Goal: Task Accomplishment & Management: Complete application form

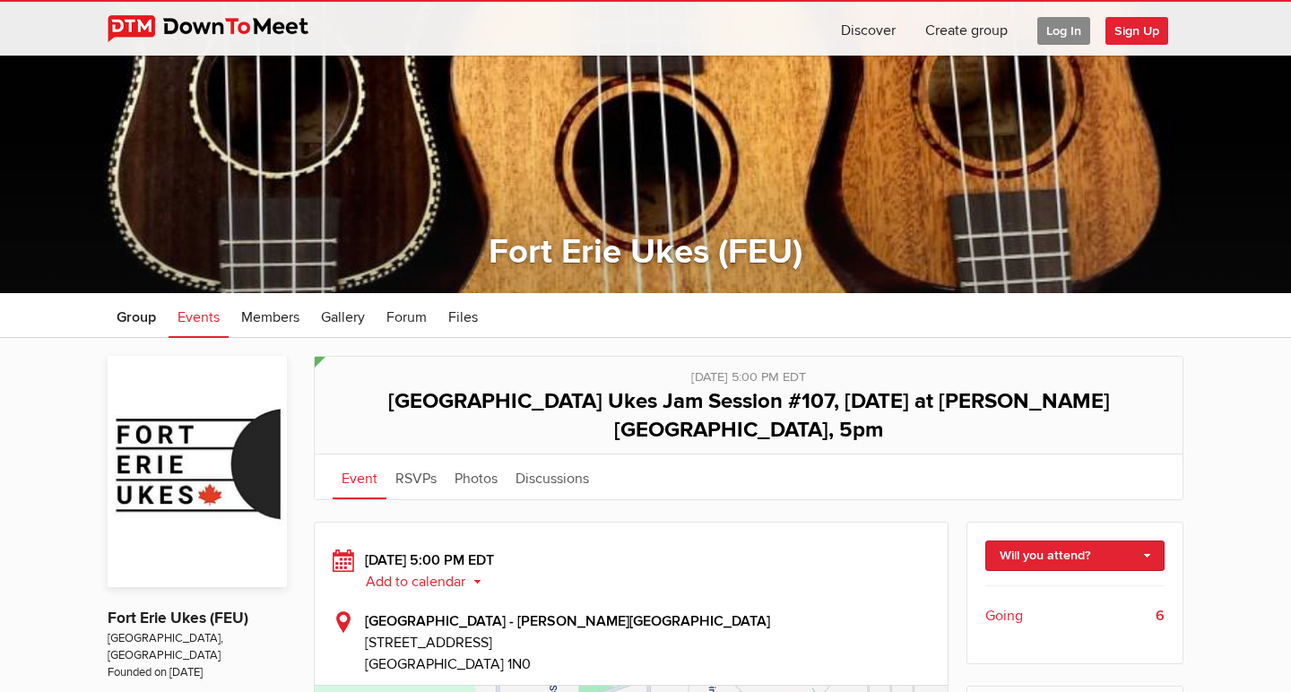
scroll to position [82, 0]
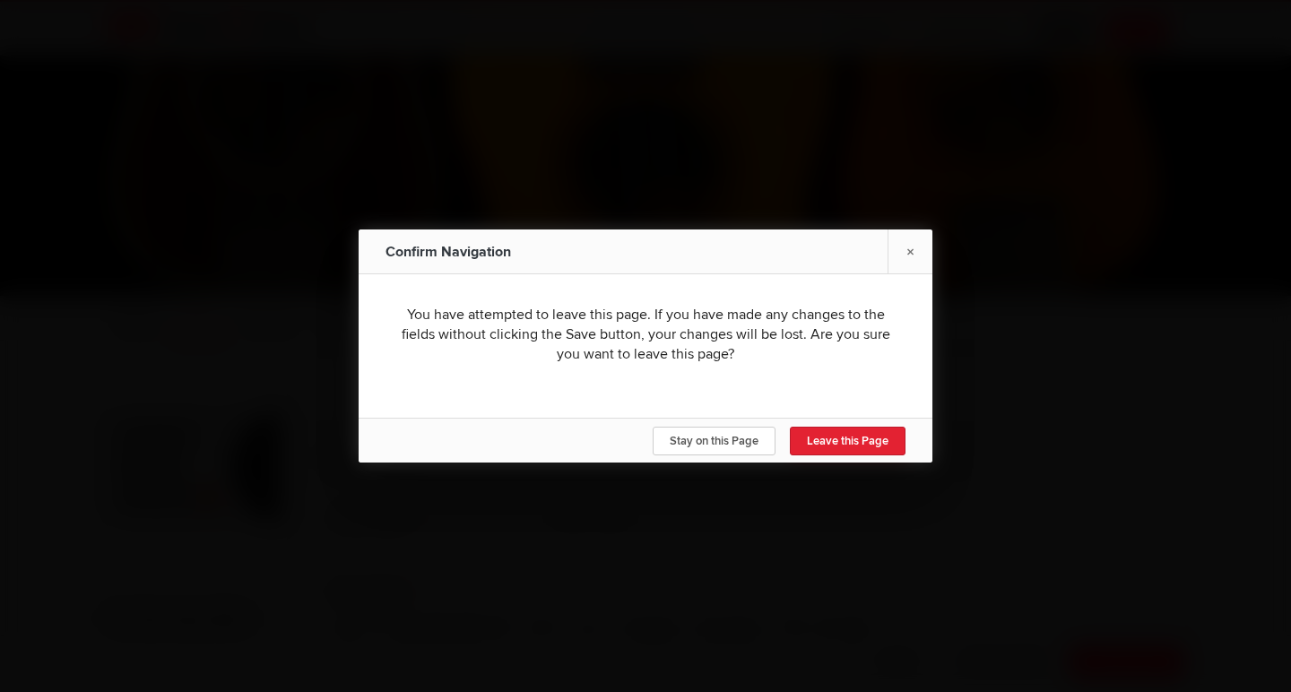
type input "[DATE]"
select select "7:00:00"
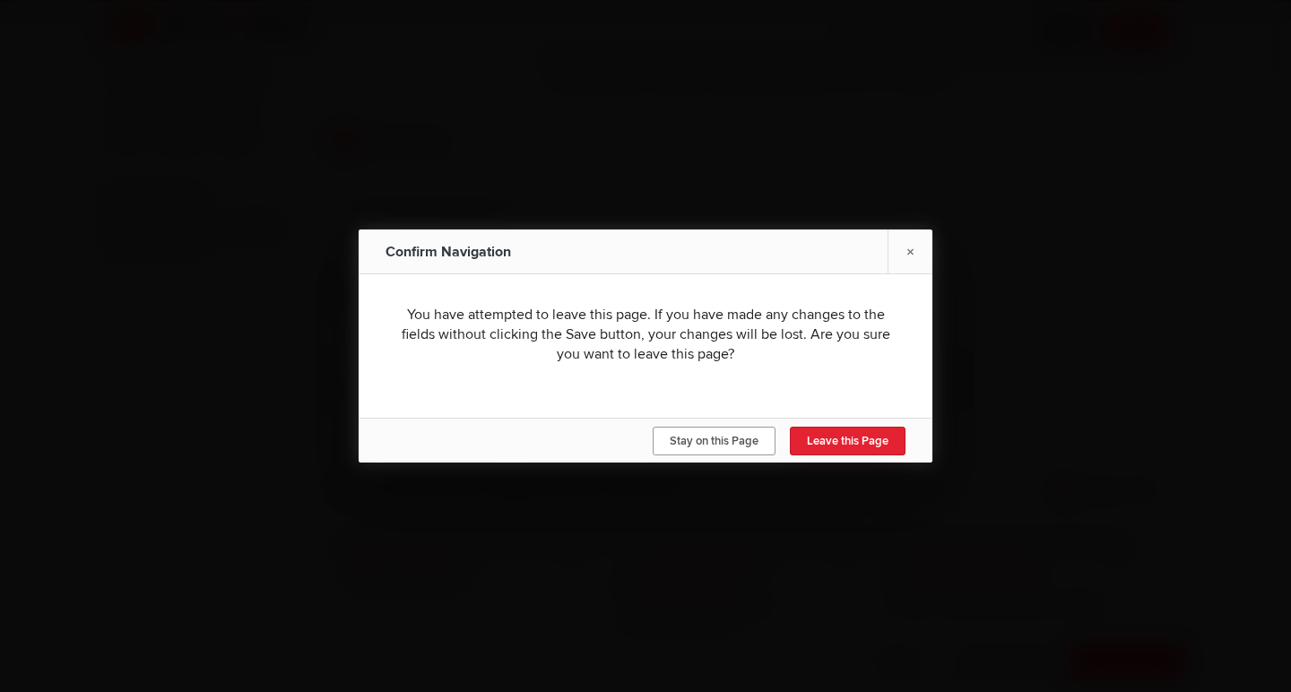
click at [731, 441] on span "Stay on this Page" at bounding box center [714, 441] width 89 height 14
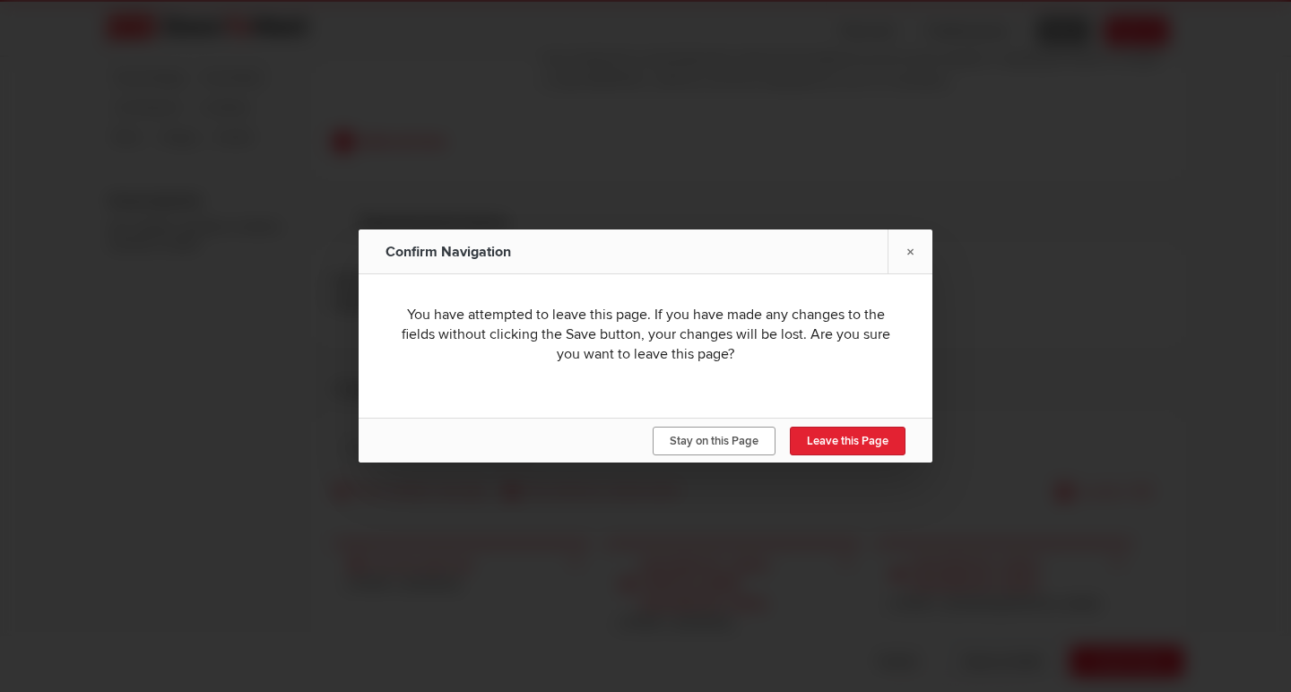
click at [753, 437] on span "Stay on this Page" at bounding box center [714, 441] width 89 height 14
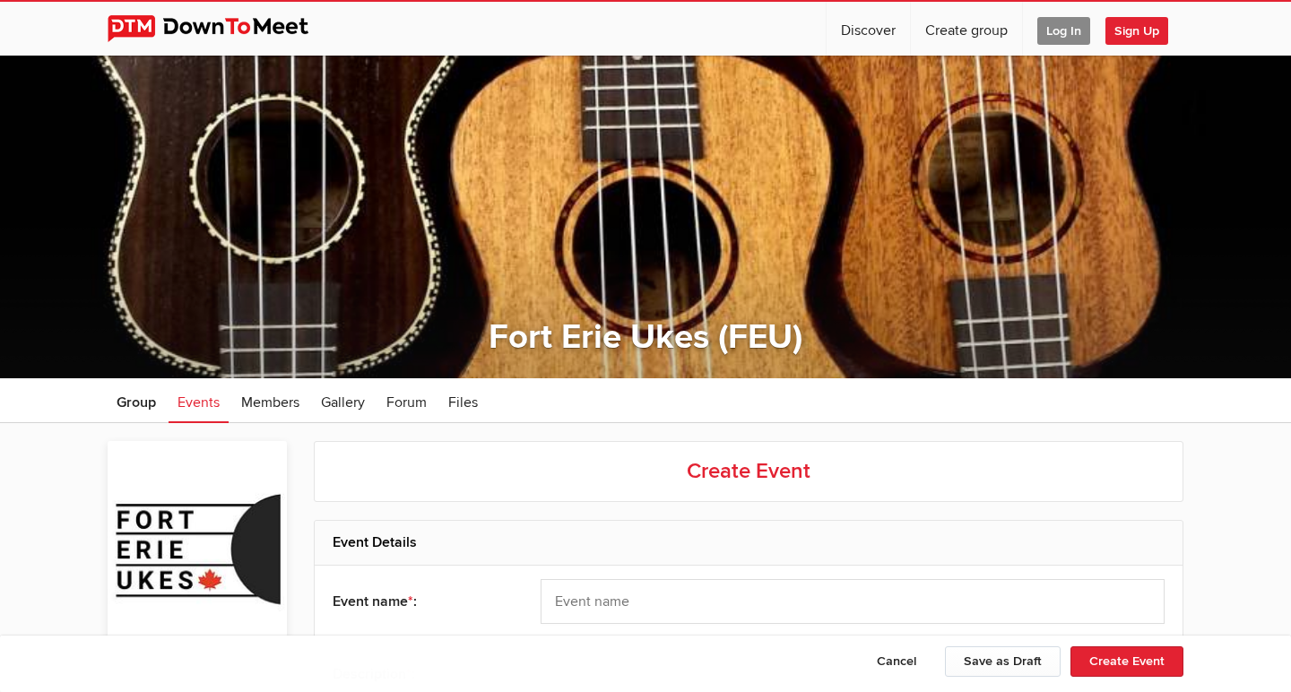
scroll to position [0, 0]
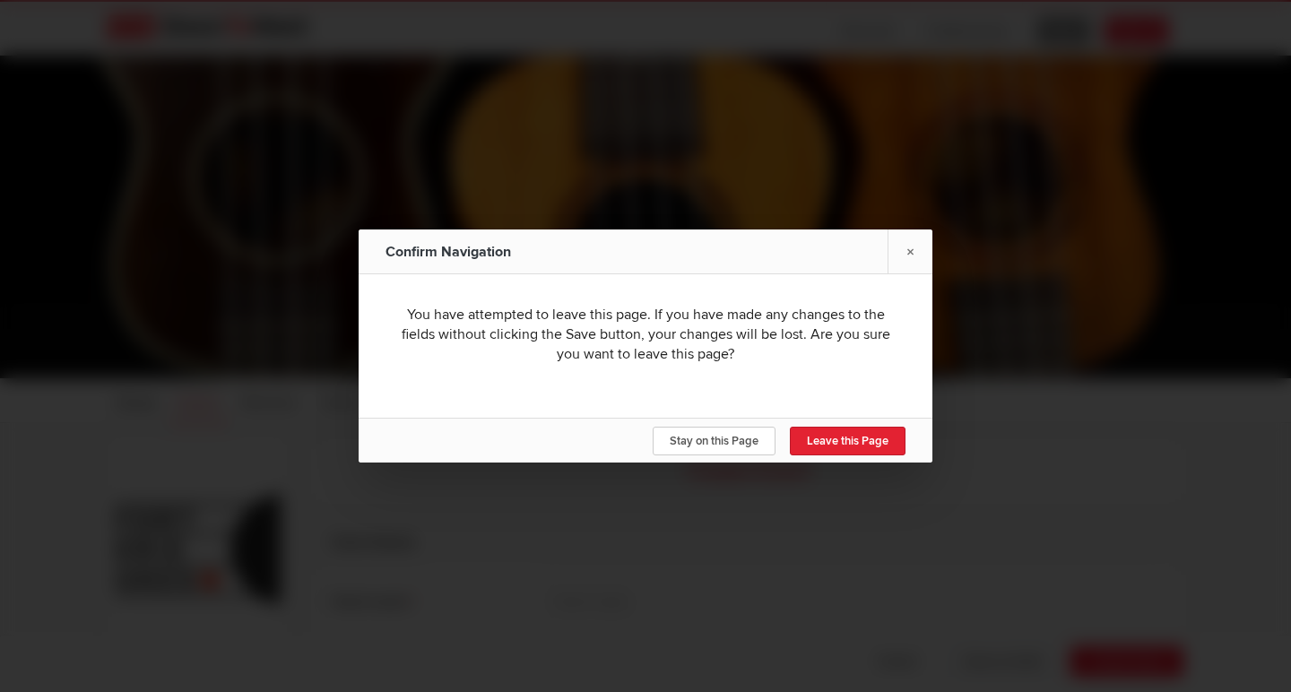
scroll to position [825, 0]
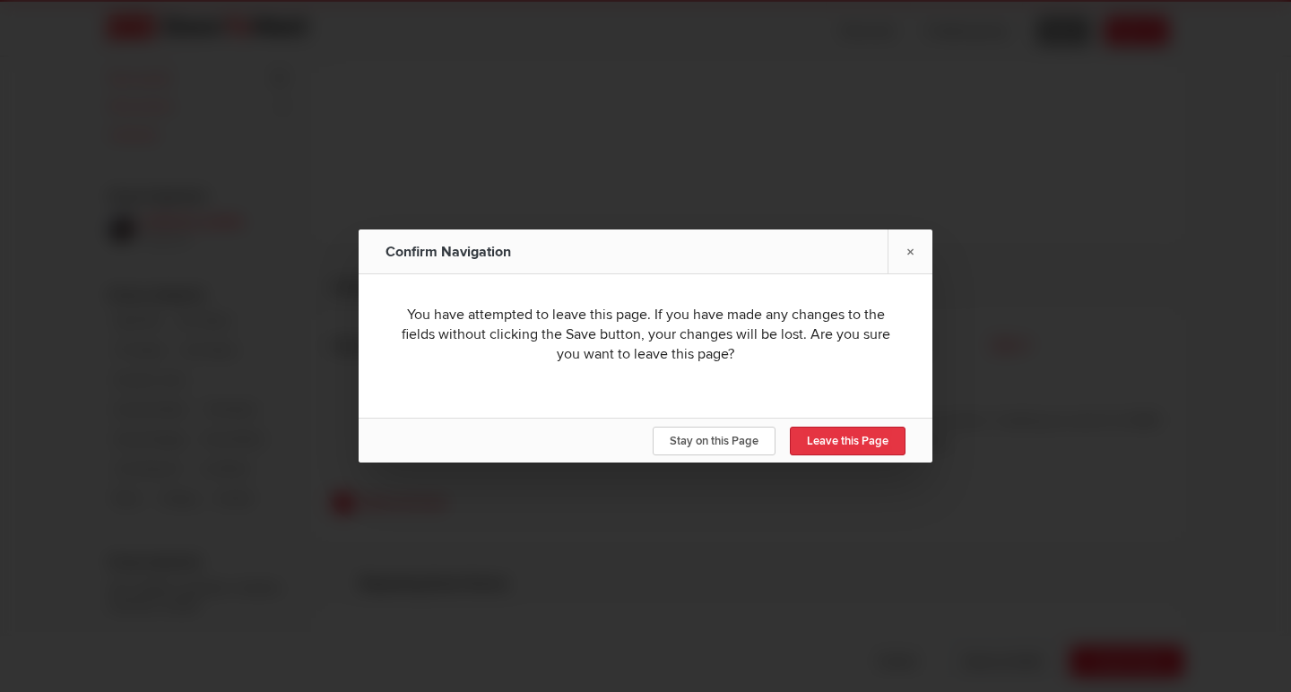
click at [827, 432] on link "Leave this Page" at bounding box center [848, 441] width 116 height 29
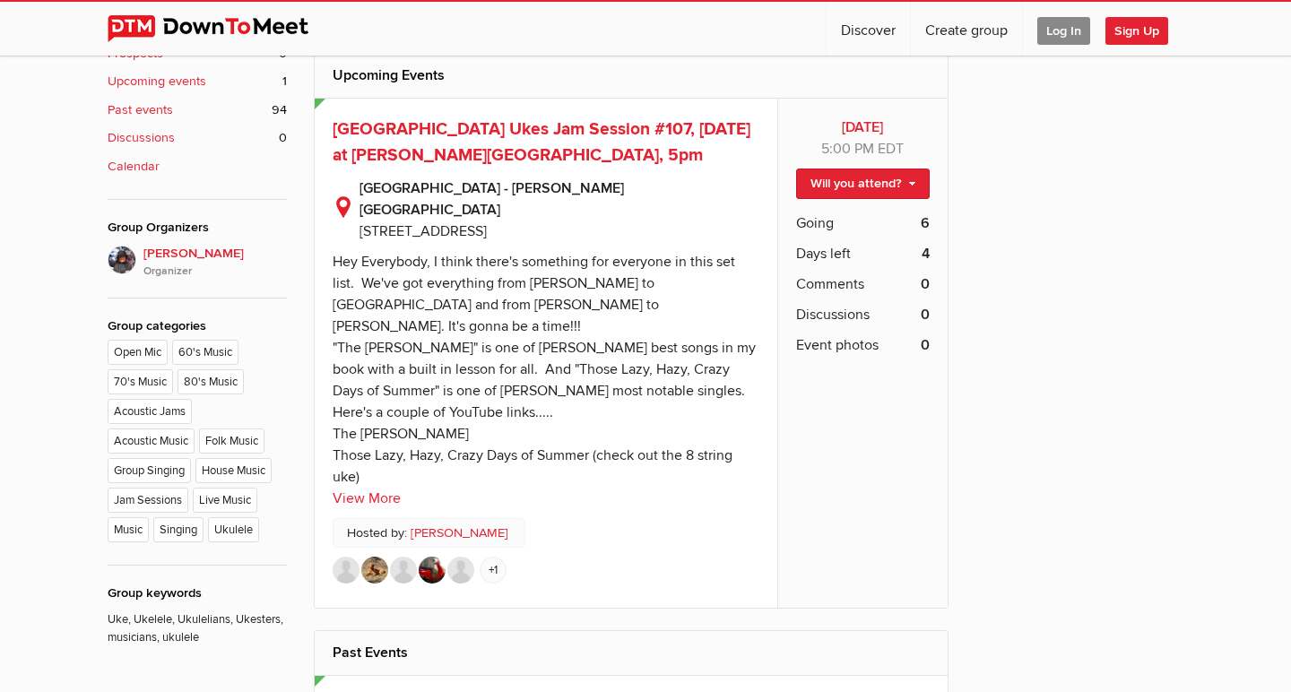
scroll to position [792, 0]
click at [471, 134] on span "[GEOGRAPHIC_DATA] Ukes Jam Session #107, [DATE] at [PERSON_NAME][GEOGRAPHIC_DAT…" at bounding box center [542, 143] width 418 height 48
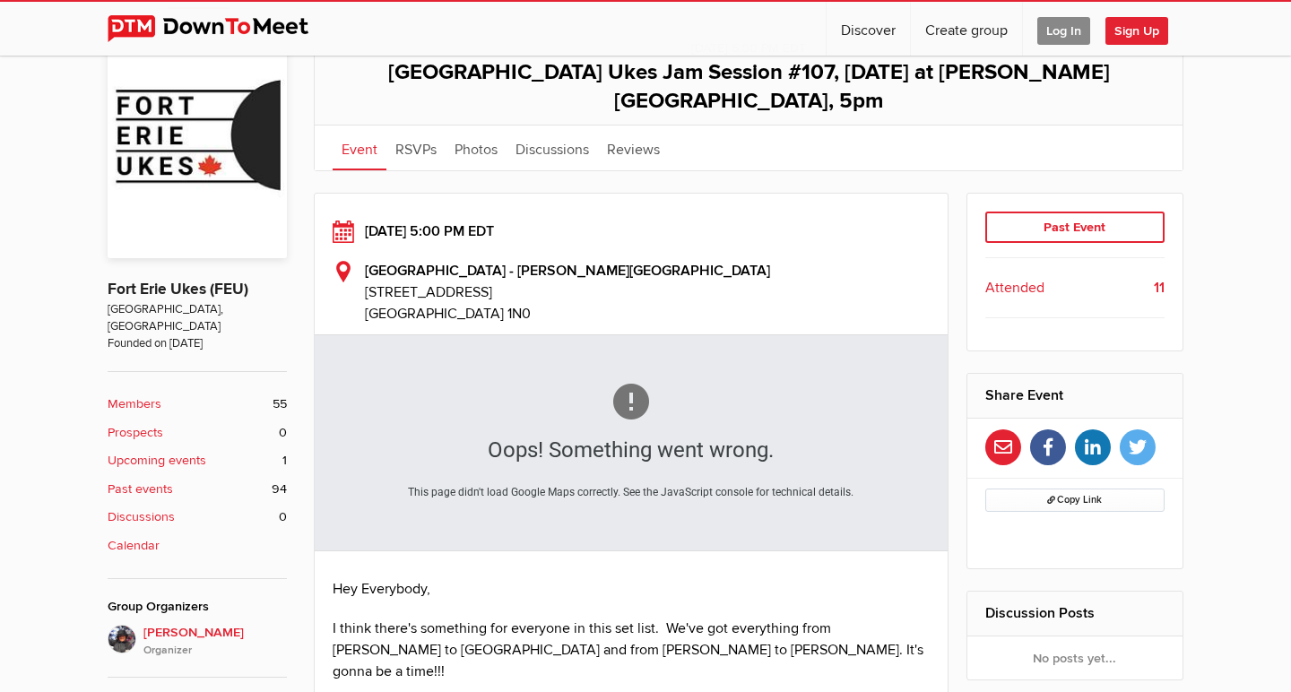
scroll to position [418, 0]
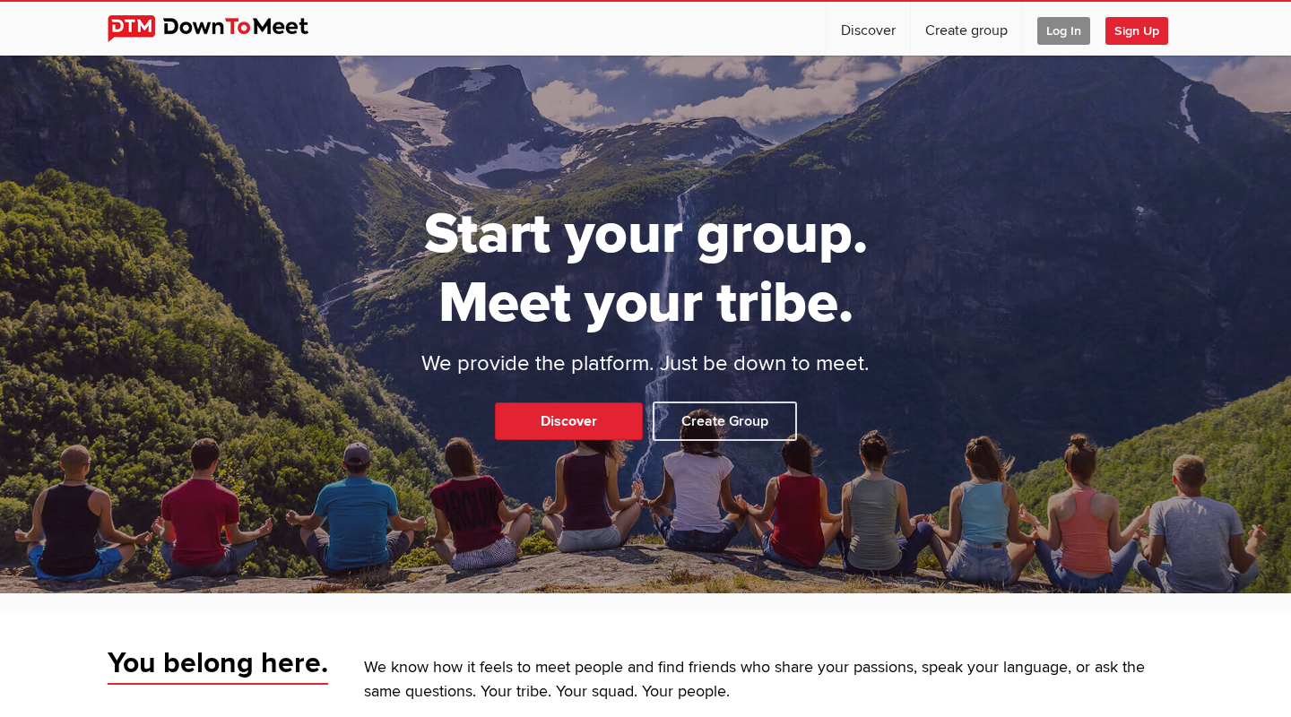
click at [1067, 27] on span "Log In" at bounding box center [1063, 31] width 53 height 28
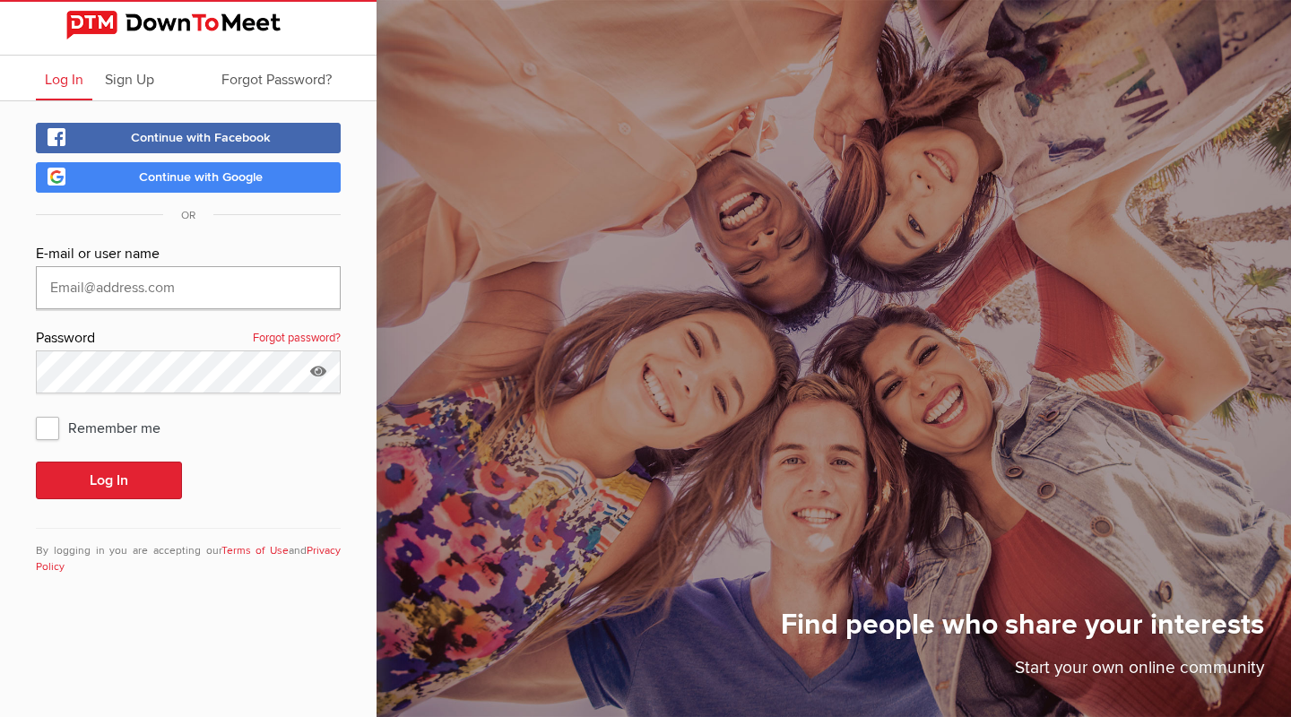
type input "[EMAIL_ADDRESS][DOMAIN_NAME]"
click at [108, 480] on button "Log In" at bounding box center [109, 481] width 146 height 38
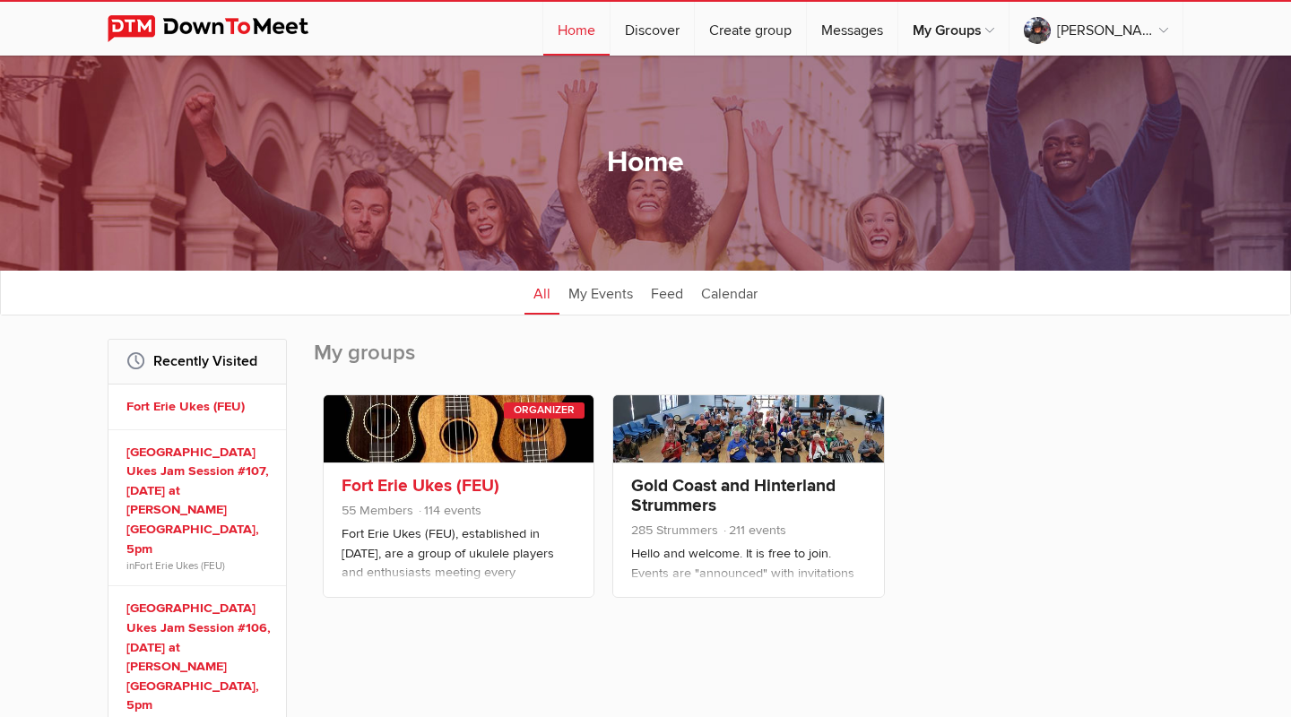
click at [418, 454] on link at bounding box center [459, 428] width 270 height 67
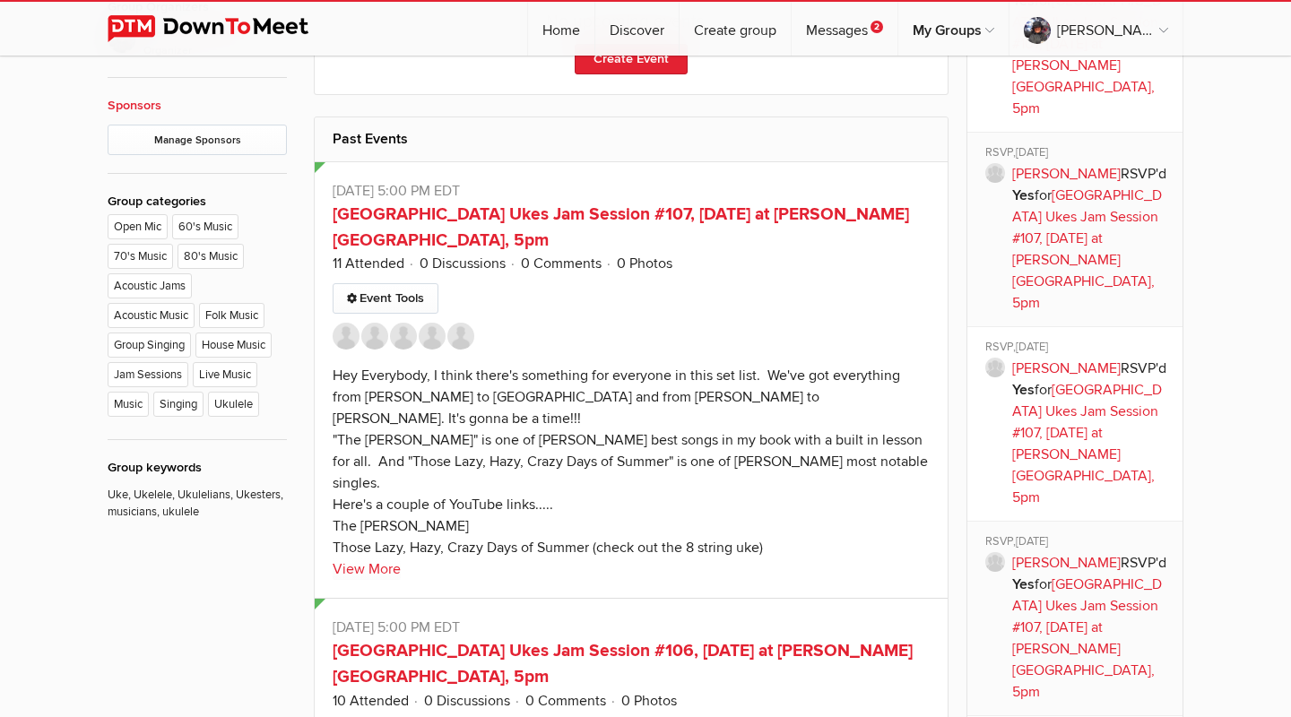
scroll to position [1012, 0]
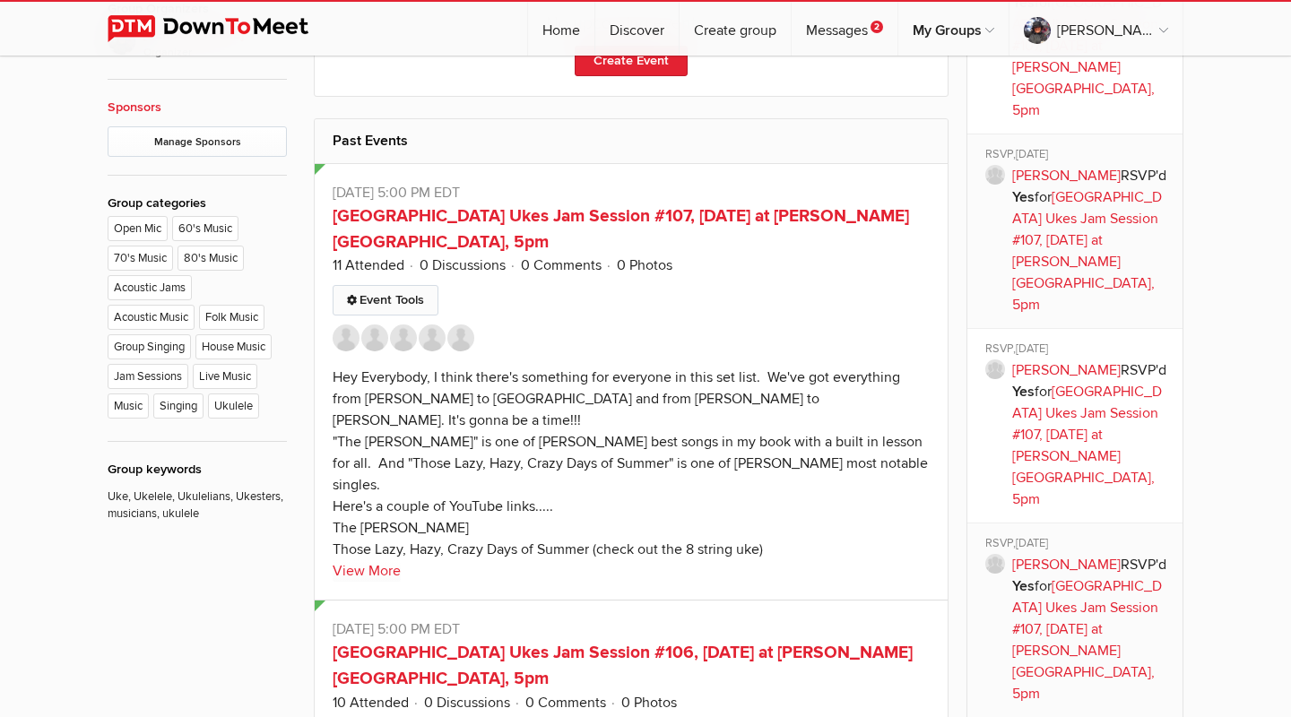
click at [394, 291] on link "Event Tools" at bounding box center [386, 300] width 106 height 30
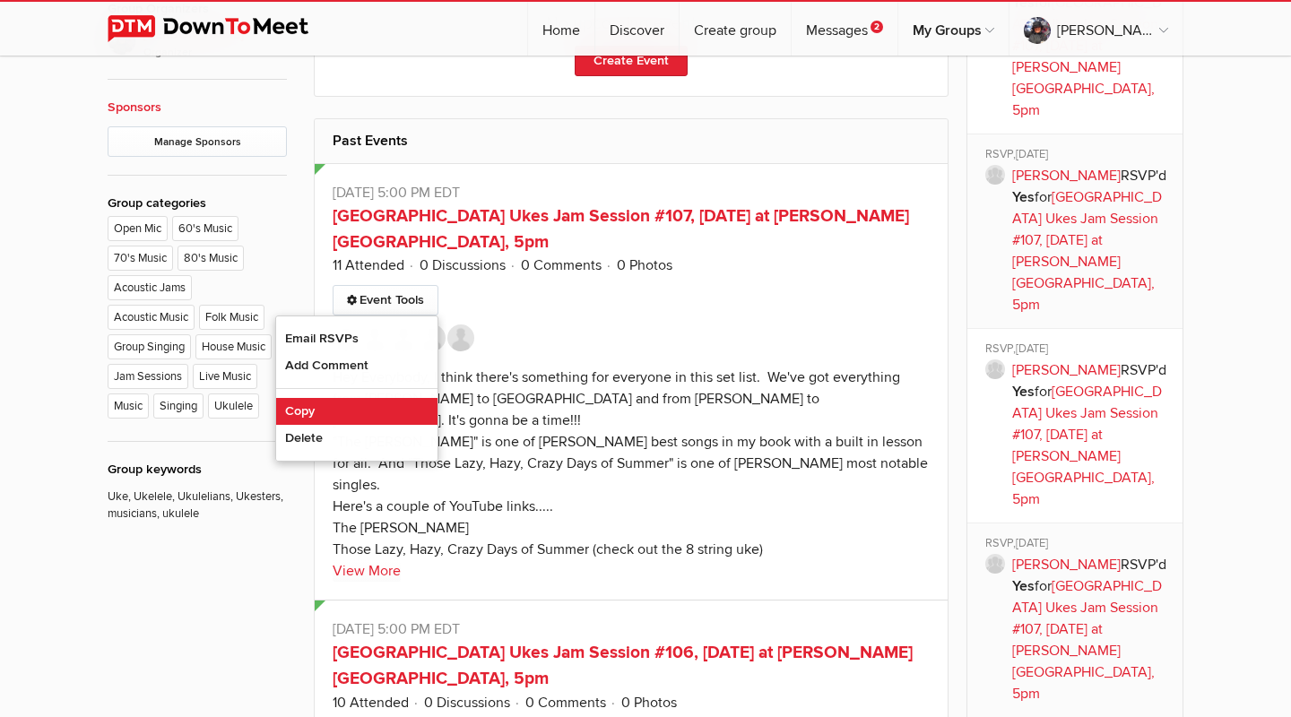
click at [309, 410] on link "Copy" at bounding box center [356, 411] width 161 height 27
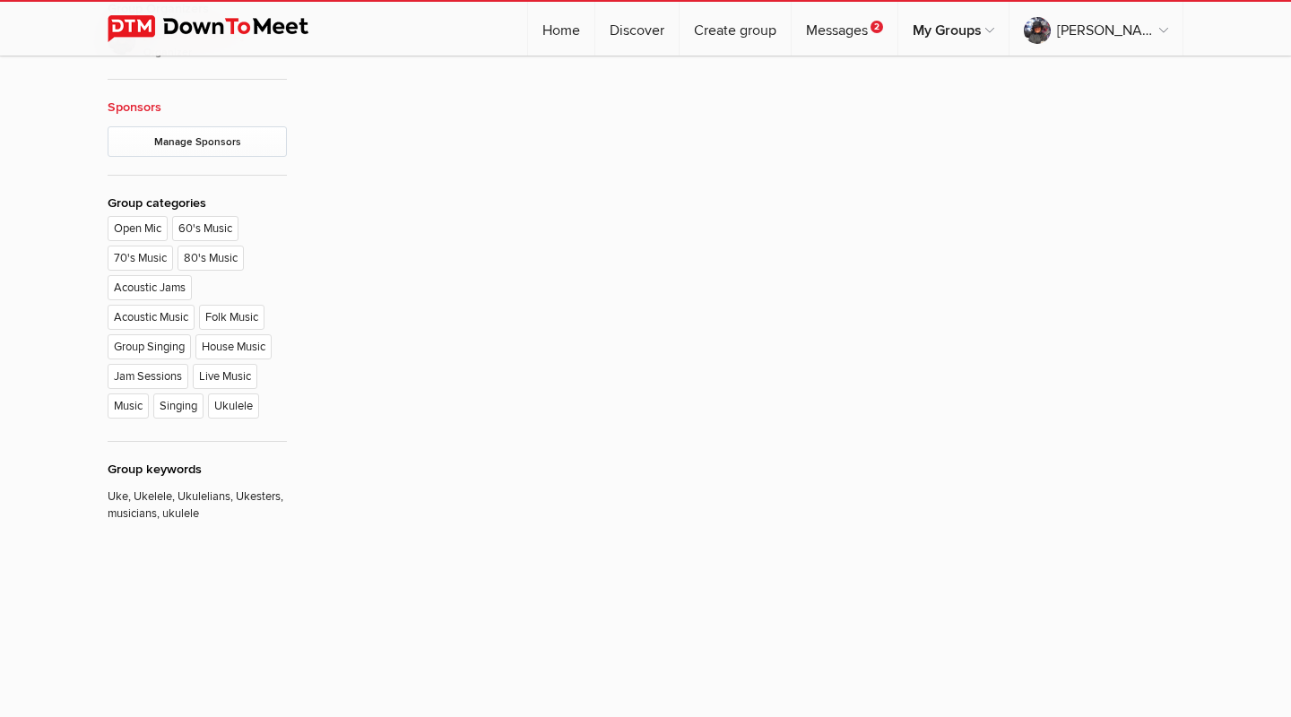
type input "[GEOGRAPHIC_DATA] Ukes Jam Session #107, [DATE] at [PERSON_NAME][GEOGRAPHIC_DAT…"
radio input "false"
radio input "true"
type input "8"
select select "7:00:00"
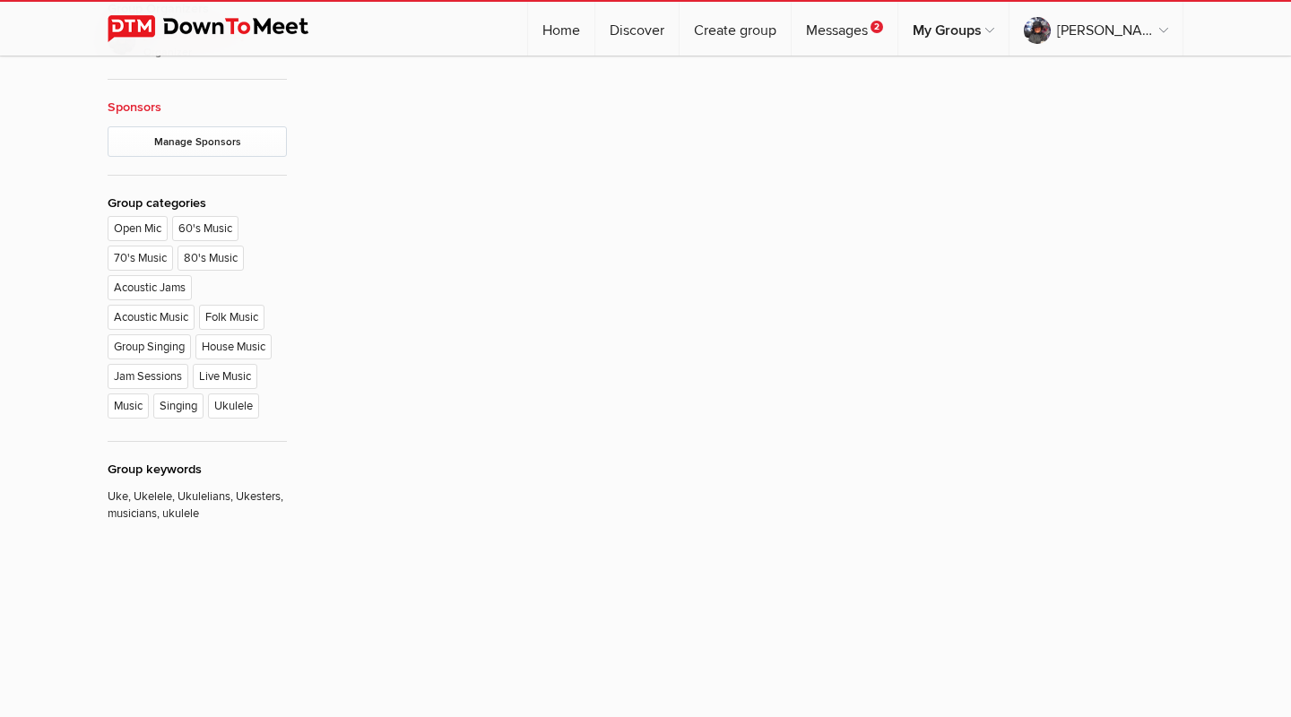
select select "Canada"
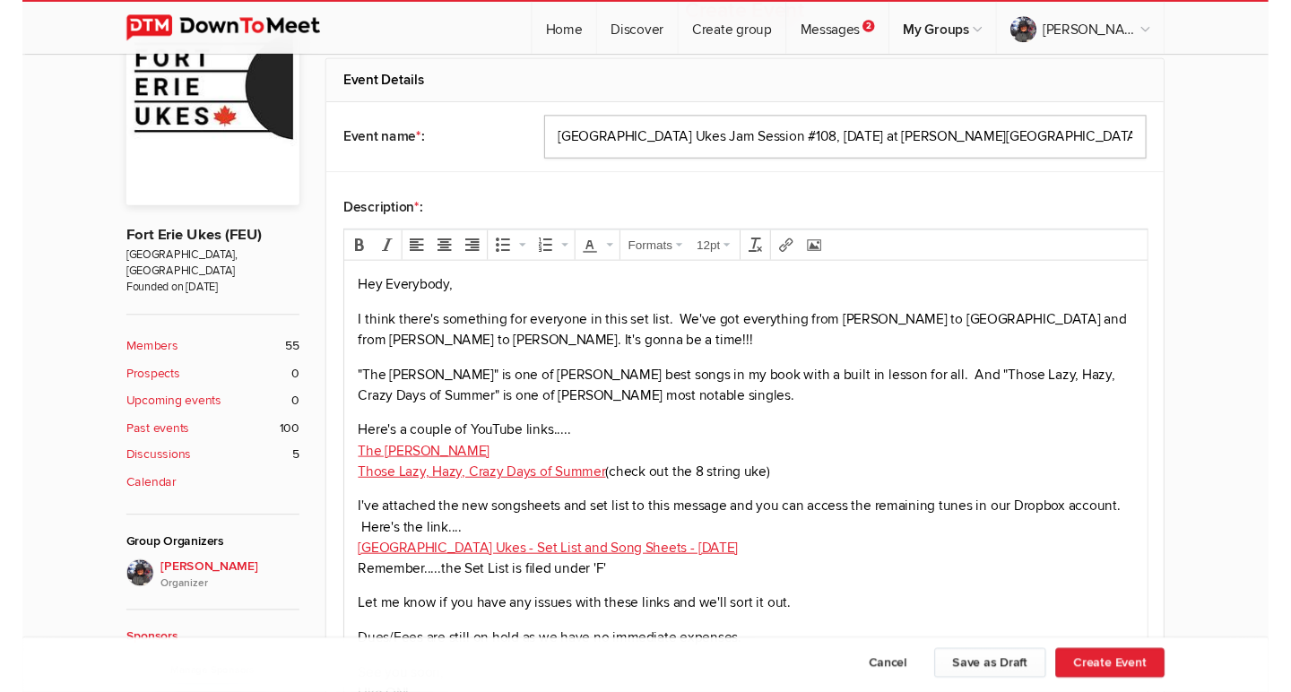
scroll to position [457, 0]
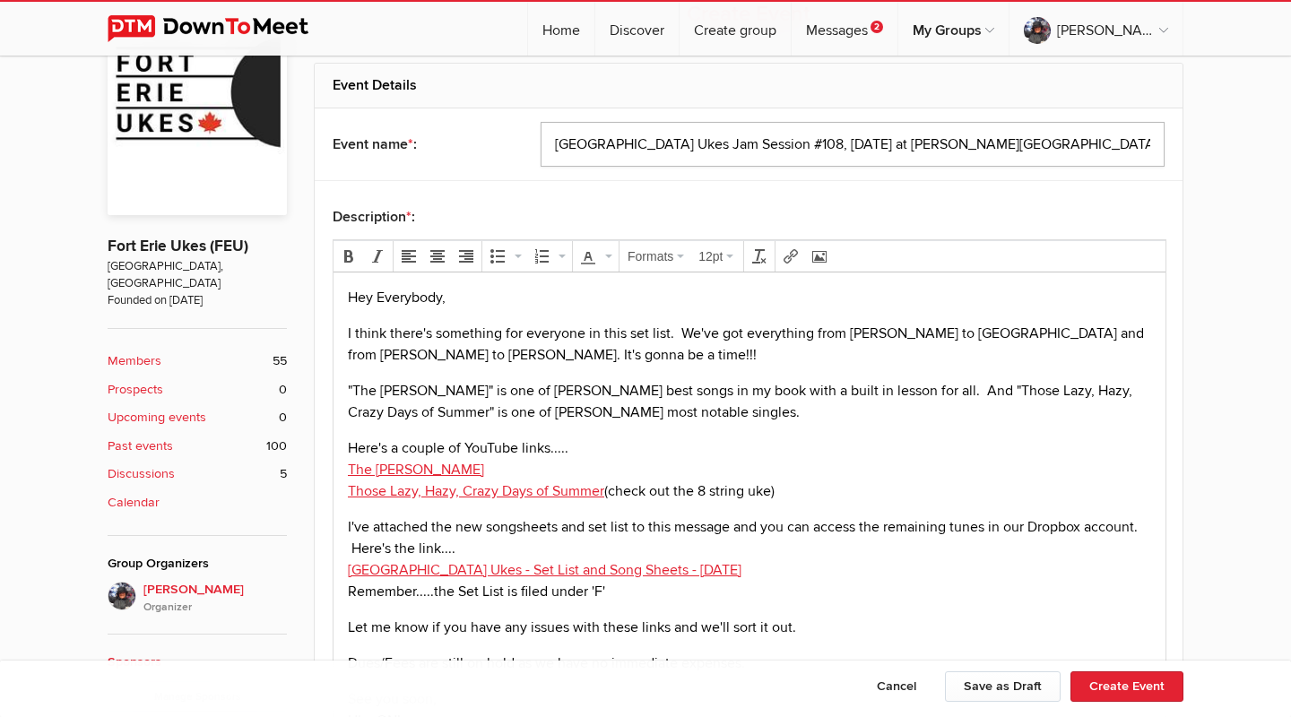
type input "Fort Erie Ukes Jam Session #108, October 23, 2025 at Crystal Ridge Library, 5pm"
click at [355, 340] on span "I think there's something for everyone in this set list. We've got everything f…" at bounding box center [746, 344] width 796 height 39
click at [349, 335] on span "I think there's something for everyone in this set list. We've got everything f…" at bounding box center [746, 344] width 796 height 39
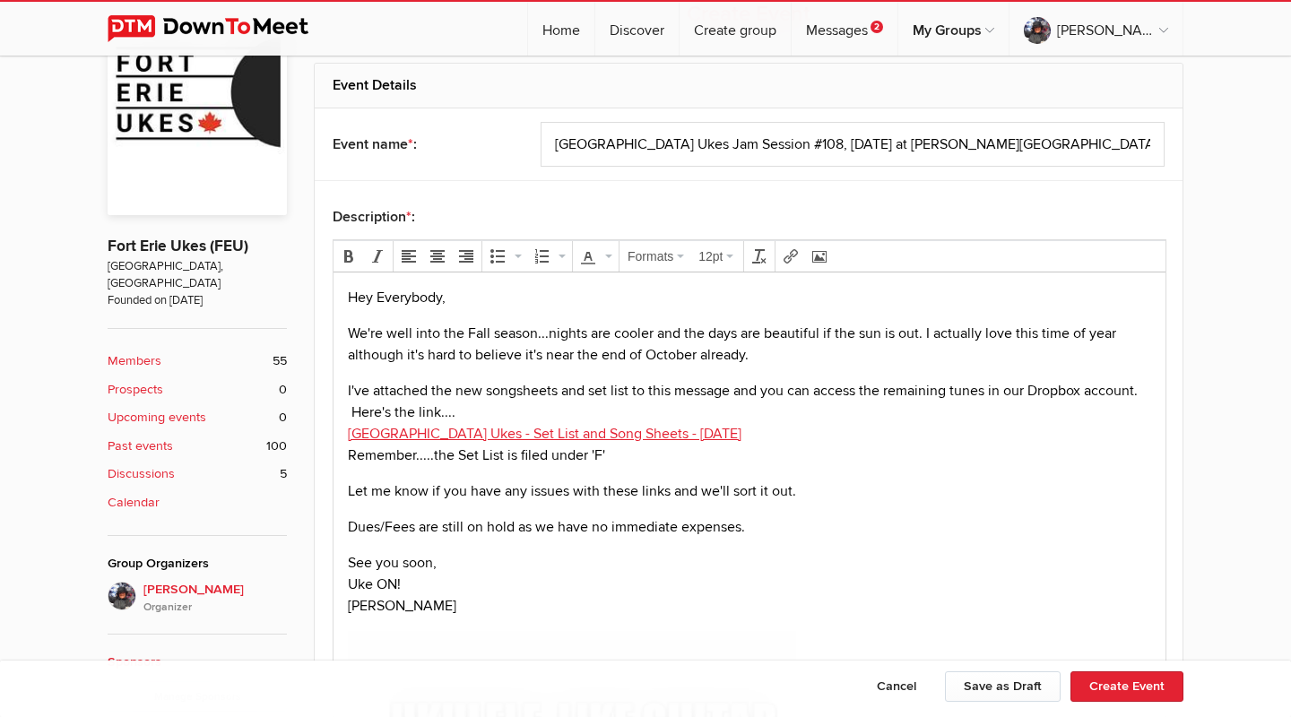
click at [766, 353] on p "We're well into the Fall season...nights are cooler and the days are beautiful …" at bounding box center [749, 344] width 803 height 43
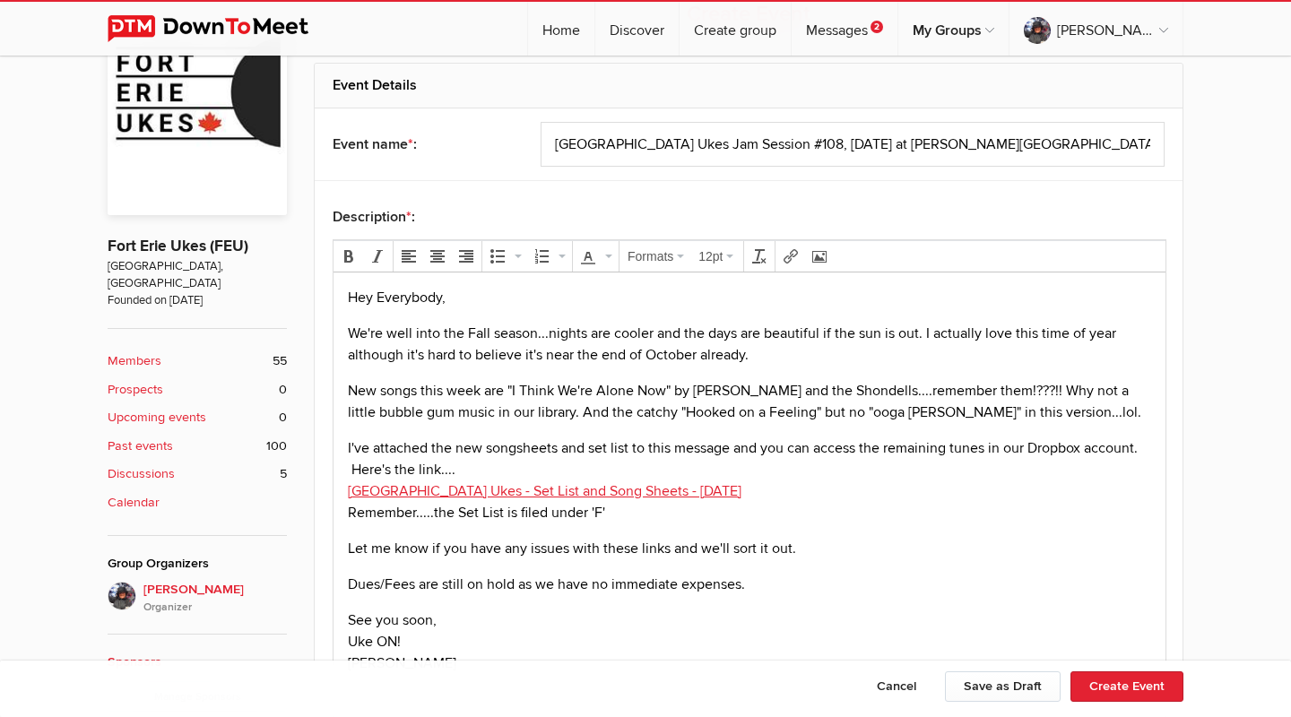
click at [1074, 413] on p "New songs this week are "I Think We're Alone Now" by Tommy James and the Shonde…" at bounding box center [749, 401] width 803 height 43
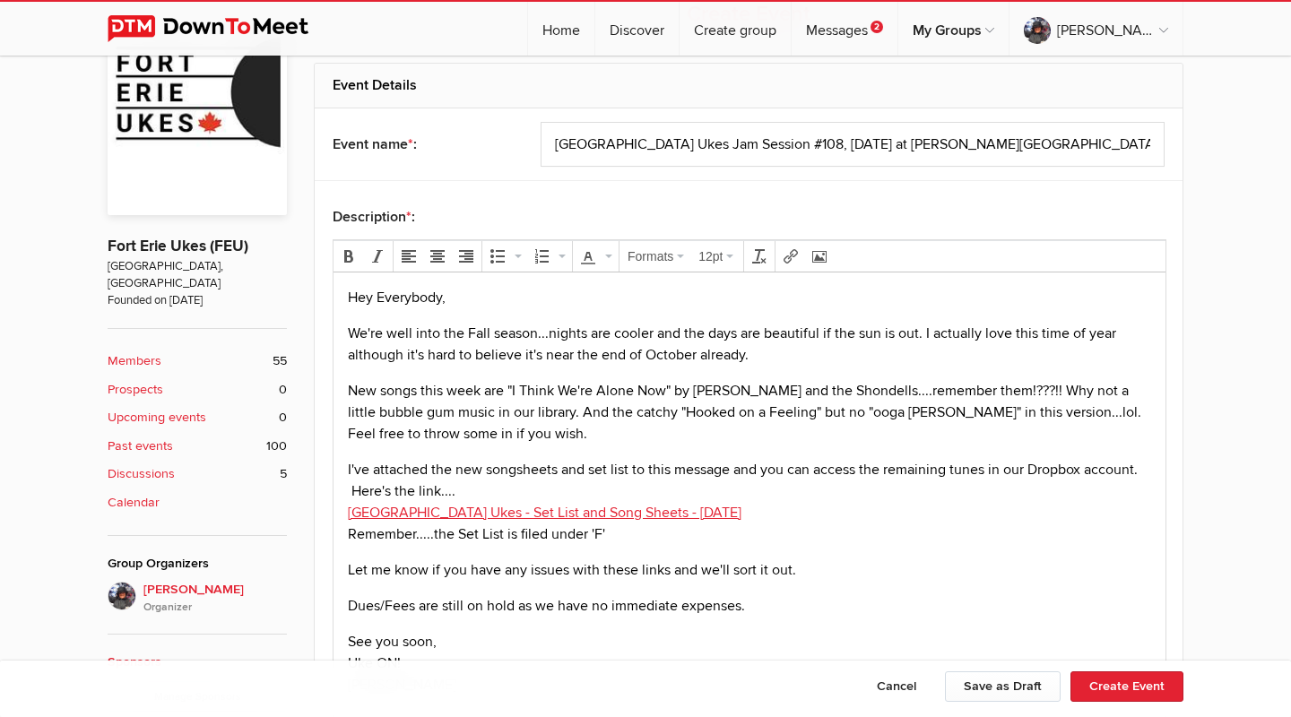
click at [739, 516] on p "I've attached the new songsheets and set list to this message and you can acces…" at bounding box center [749, 502] width 803 height 86
click at [798, 250] on icon "Insert/edit link" at bounding box center [790, 256] width 14 height 14
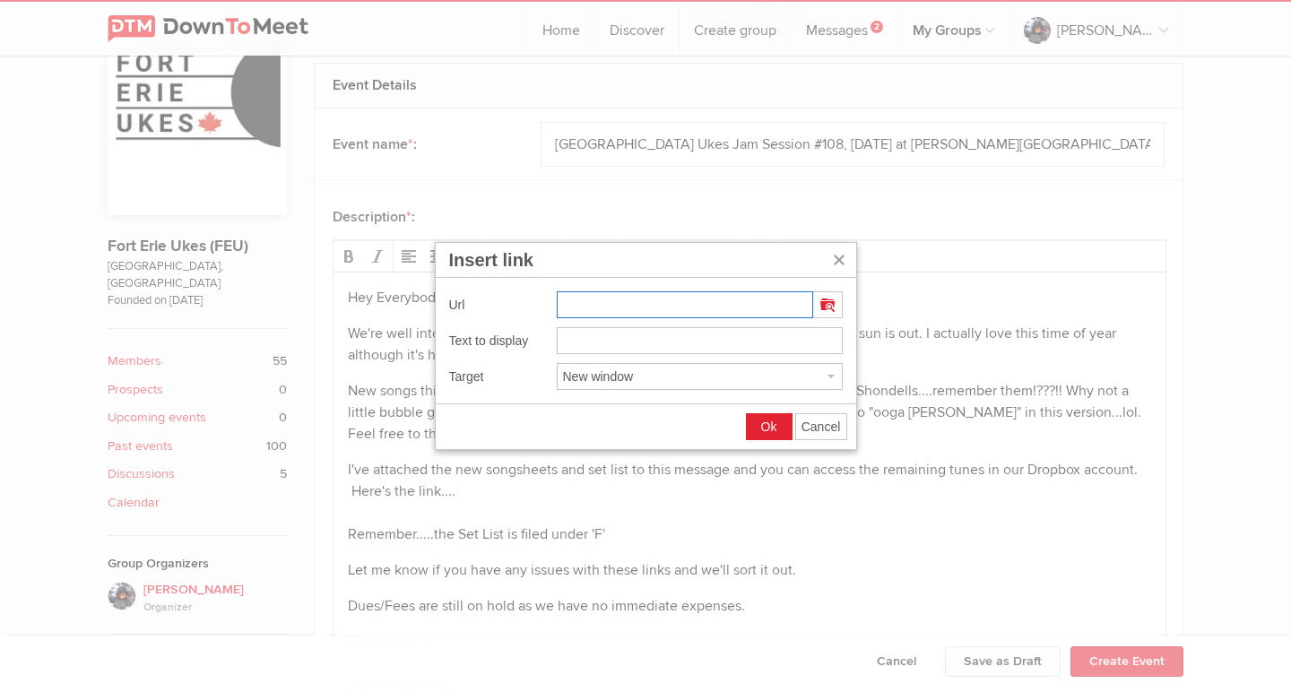
paste input "https://www.dropbox.com/scl/fo/1i792ext02e6nzaz6lfyl/h?rlkey=tdkd97k1n171jc7zg2…"
type input "https://www.dropbox.com/scl/fo/1i792ext02e6nzaz6lfyl/h?rlkey=tdkd97k1n171jc7zg2…"
click at [559, 342] on input "https://www.dropbox.com/scl/fo/1i792ext02e6nzaz6lfyl/h?rlkey=tdkd97k1n171jc7zg2…" at bounding box center [700, 340] width 286 height 27
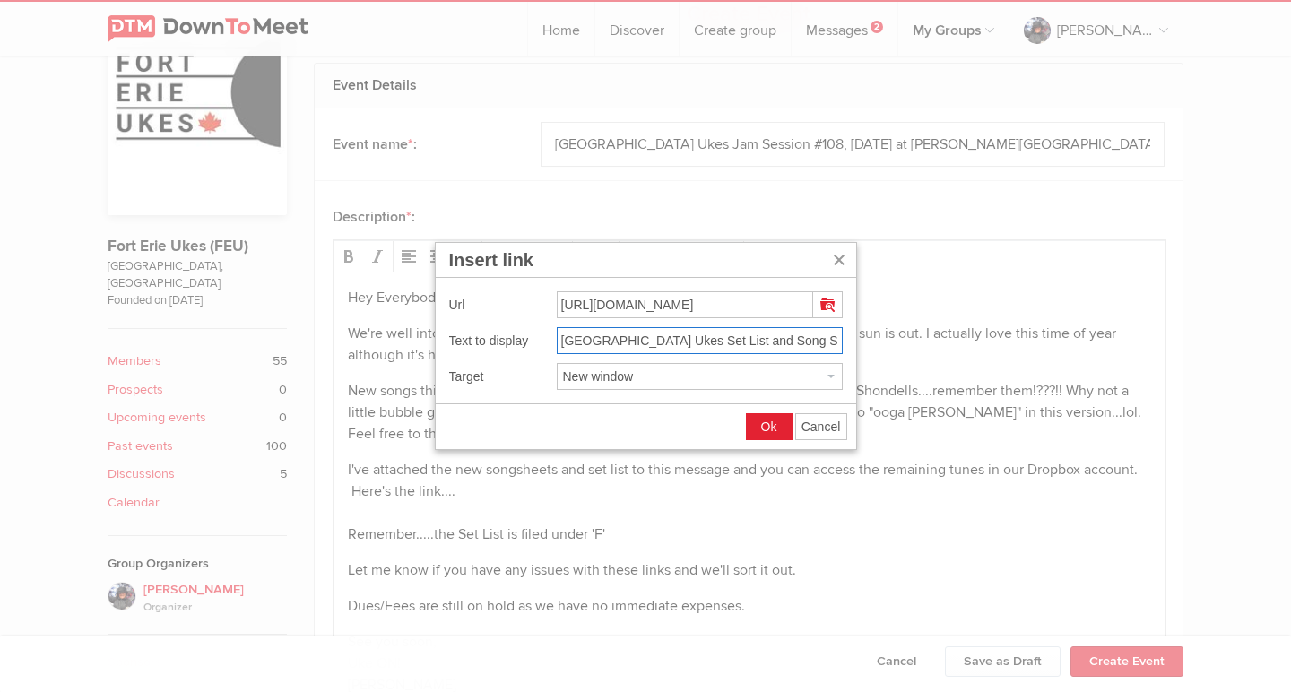
type input "Fort Erie Ukes Set List and Song Sheets - October 23, 2025"
click at [767, 426] on span "Ok" at bounding box center [769, 427] width 16 height 14
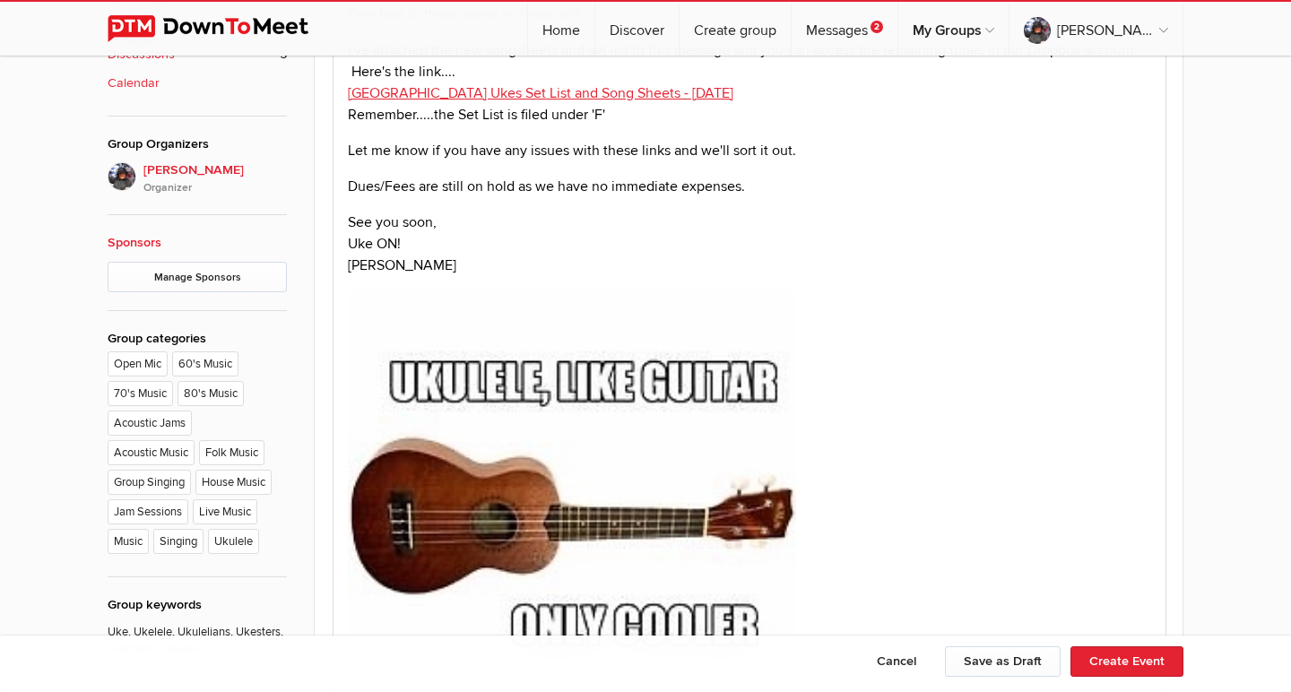
scroll to position [983, 0]
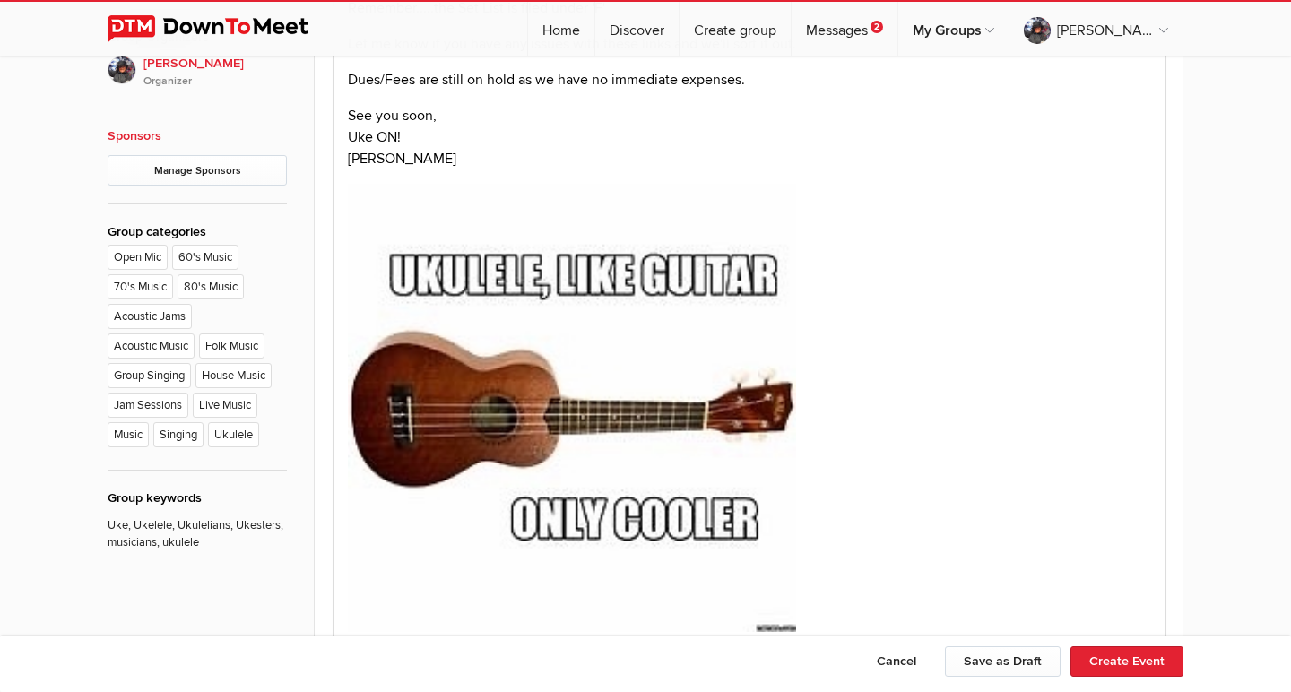
click at [661, 362] on img at bounding box center [572, 408] width 448 height 448
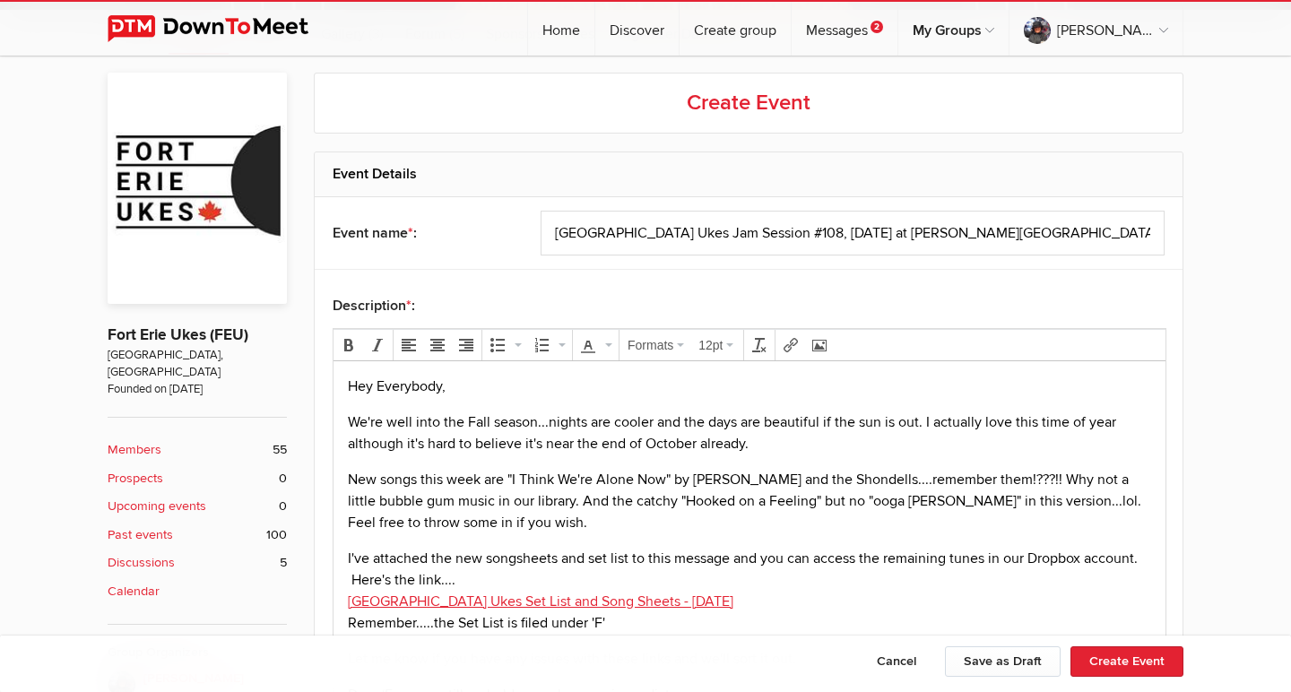
scroll to position [367, 0]
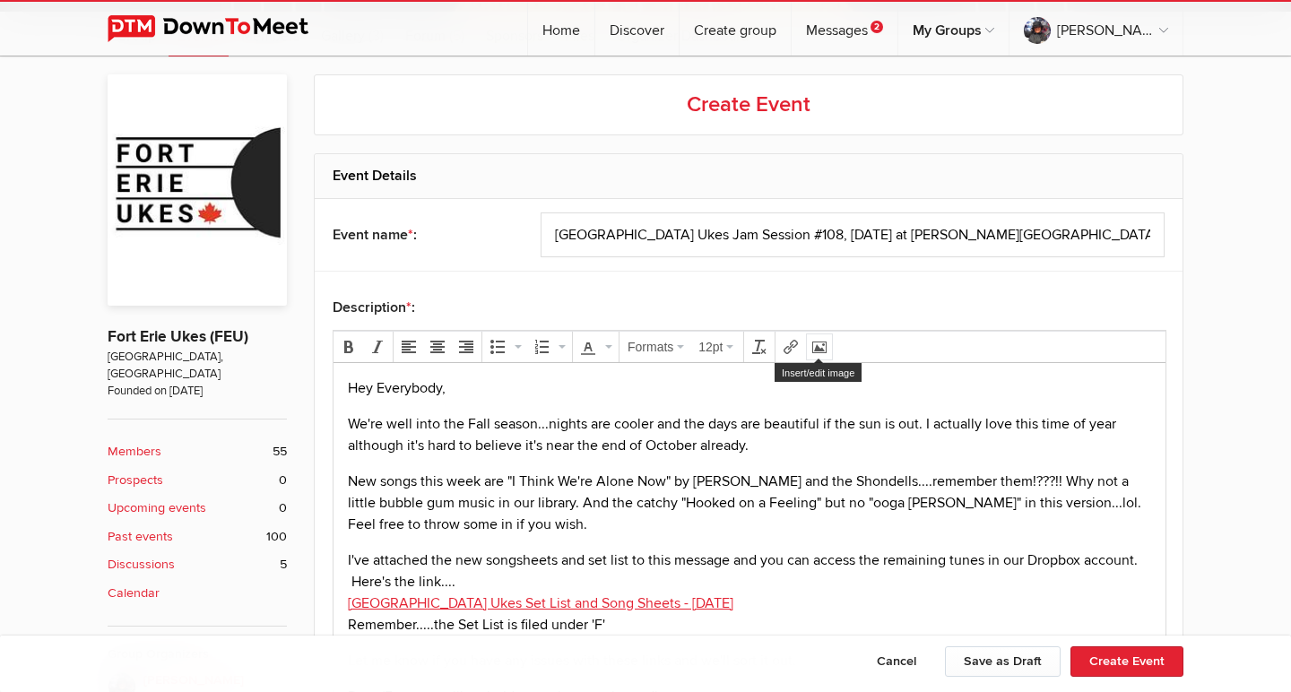
click at [818, 346] on icon "Insert/edit image" at bounding box center [819, 347] width 14 height 14
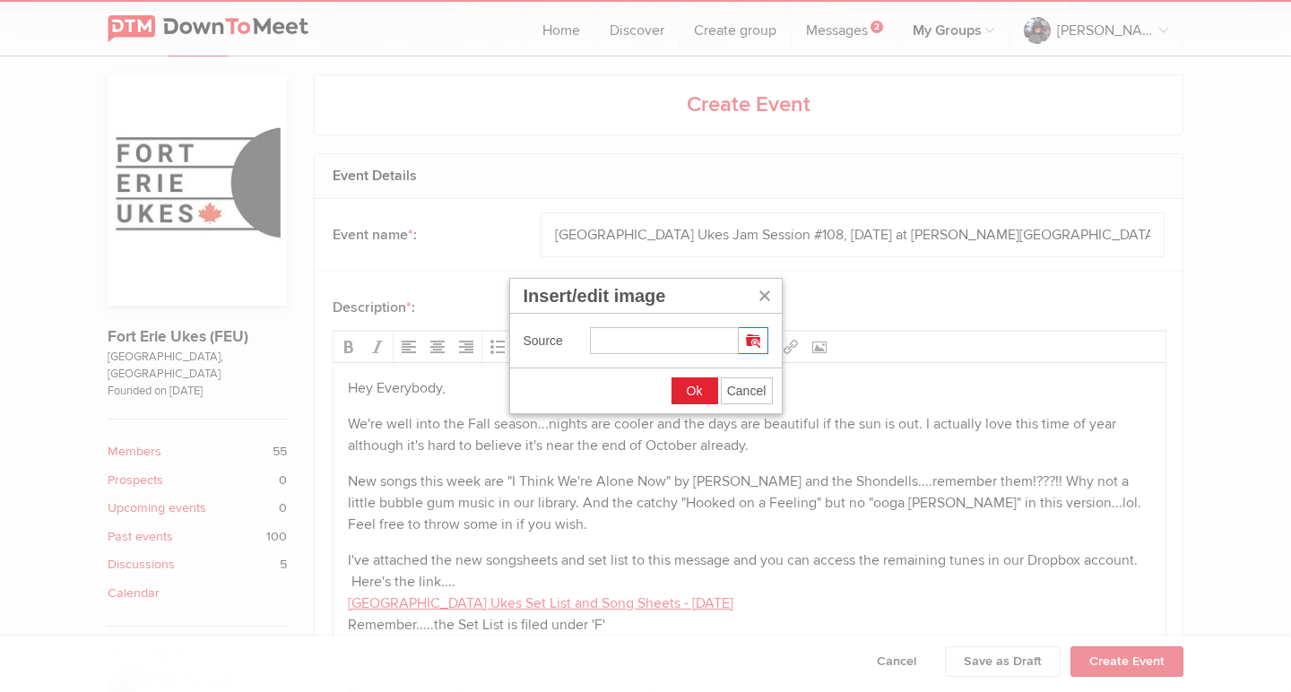
click at [762, 333] on button "Insert/edit image" at bounding box center [753, 340] width 29 height 25
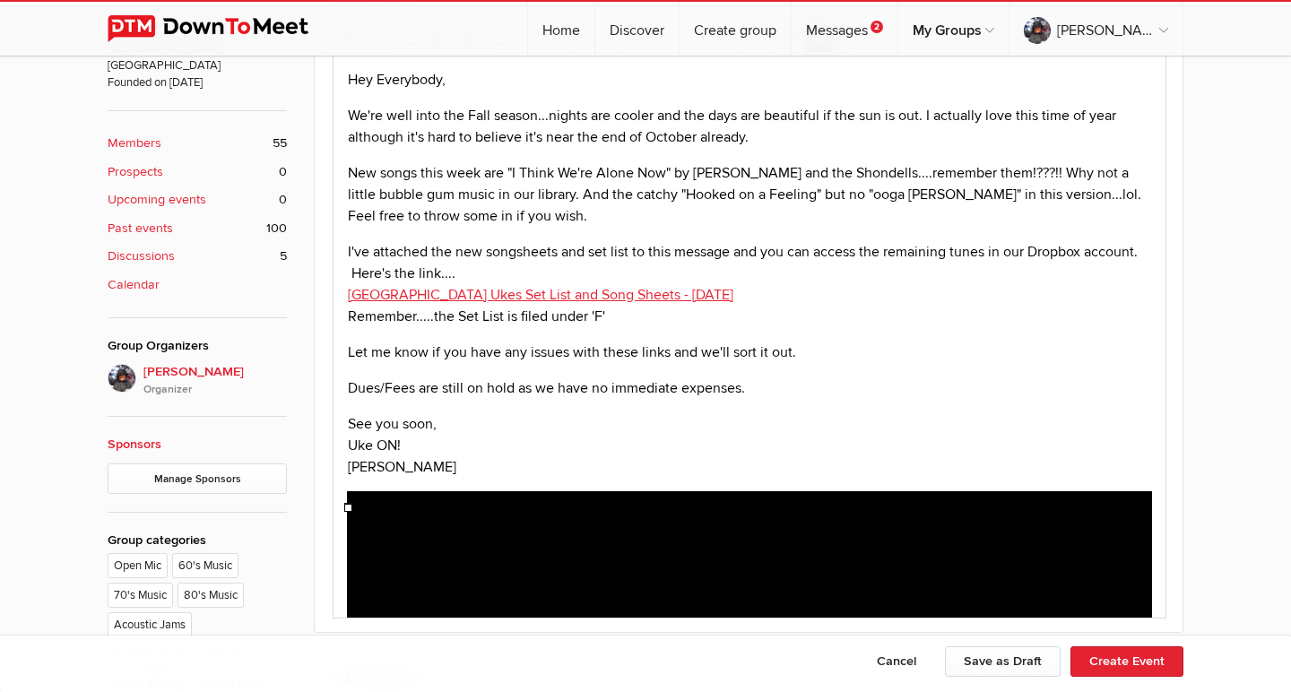
scroll to position [682, 0]
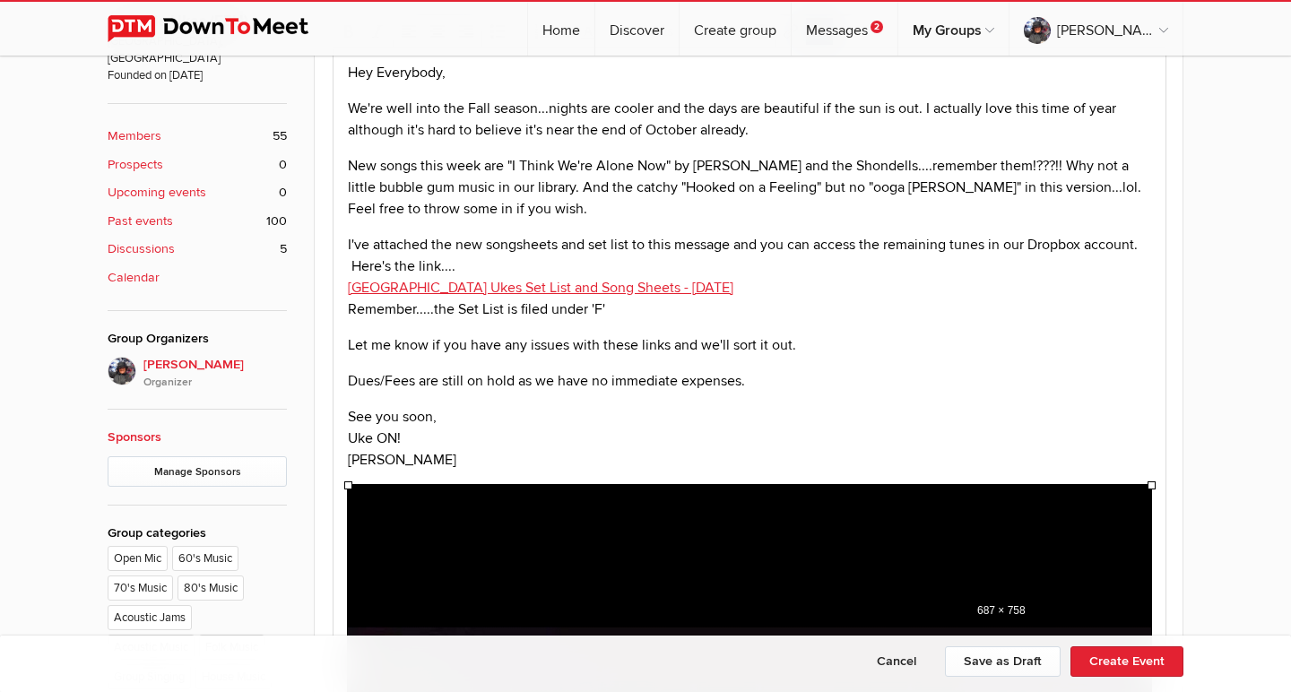
drag, startPoint x: 1147, startPoint y: 486, endPoint x: 960, endPoint y: 596, distance: 217.4
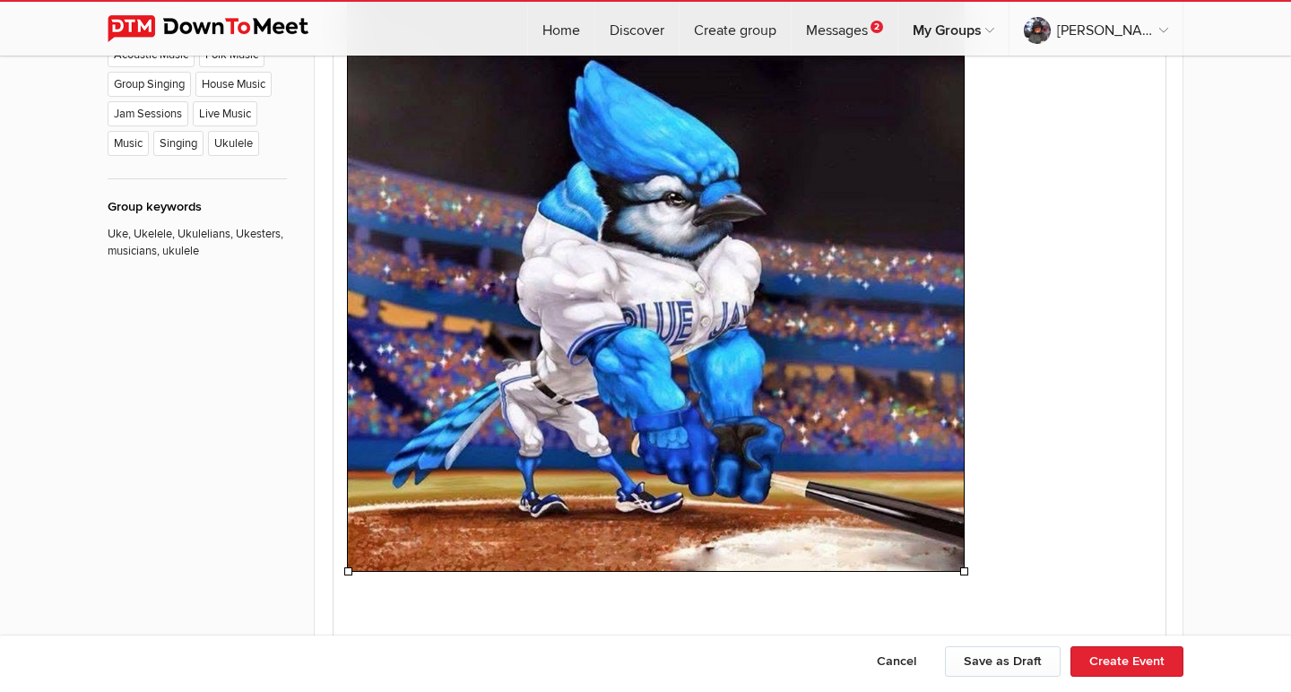
click at [1095, 456] on p at bounding box center [749, 234] width 803 height 685
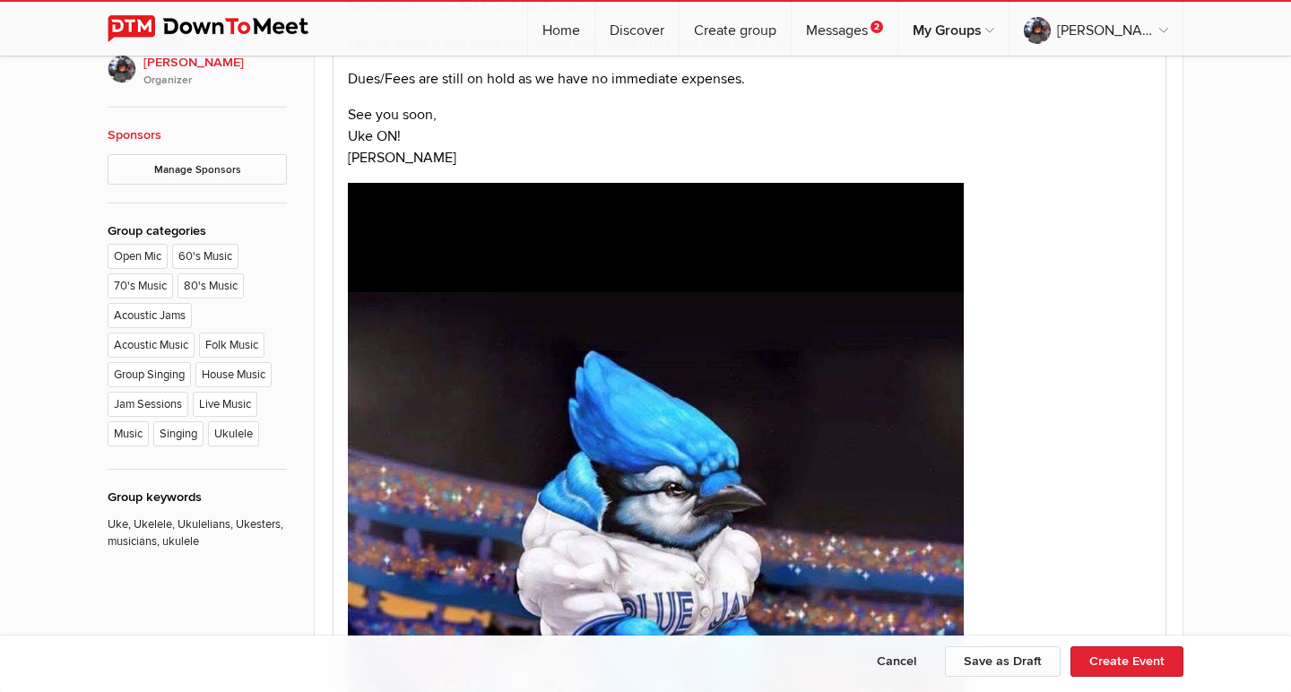
scroll to position [949, 0]
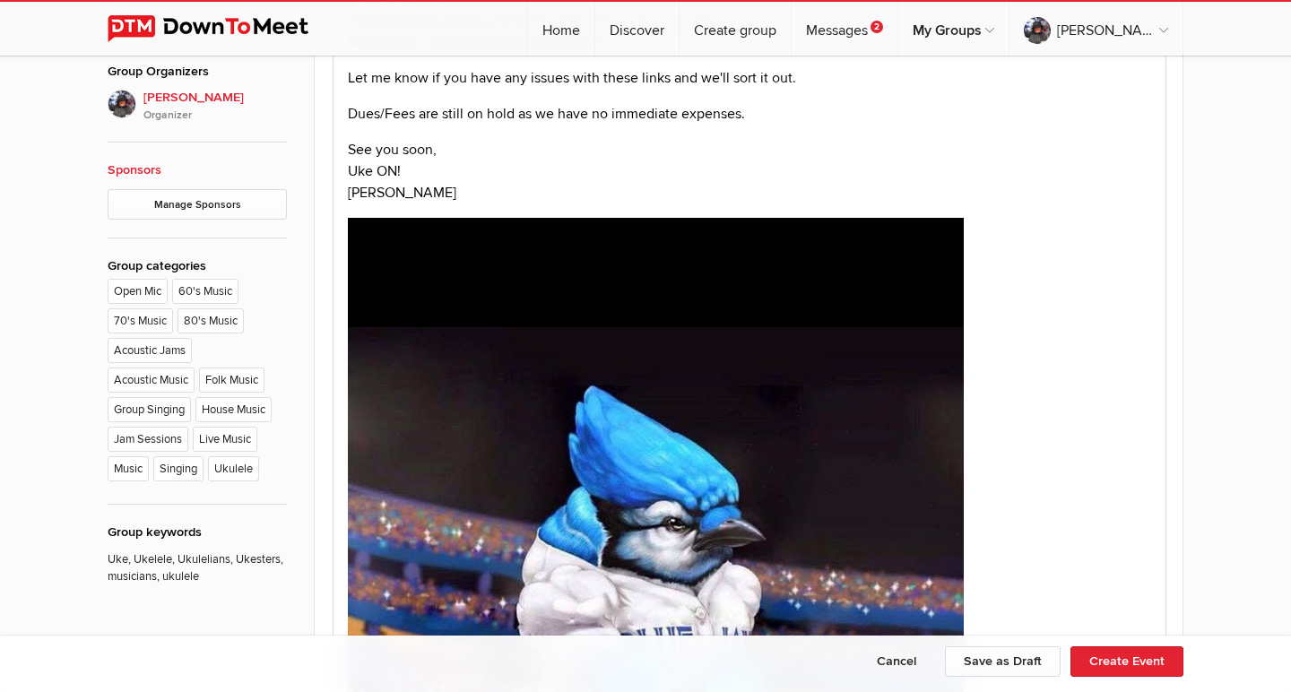
click at [877, 302] on img at bounding box center [656, 557] width 616 height 679
drag, startPoint x: 956, startPoint y: 217, endPoint x: 764, endPoint y: 303, distance: 211.1
click at [764, 303] on body "Hey Everybody, We're well into the Fall season...nights are cooler and the days…" at bounding box center [750, 378] width 818 height 1167
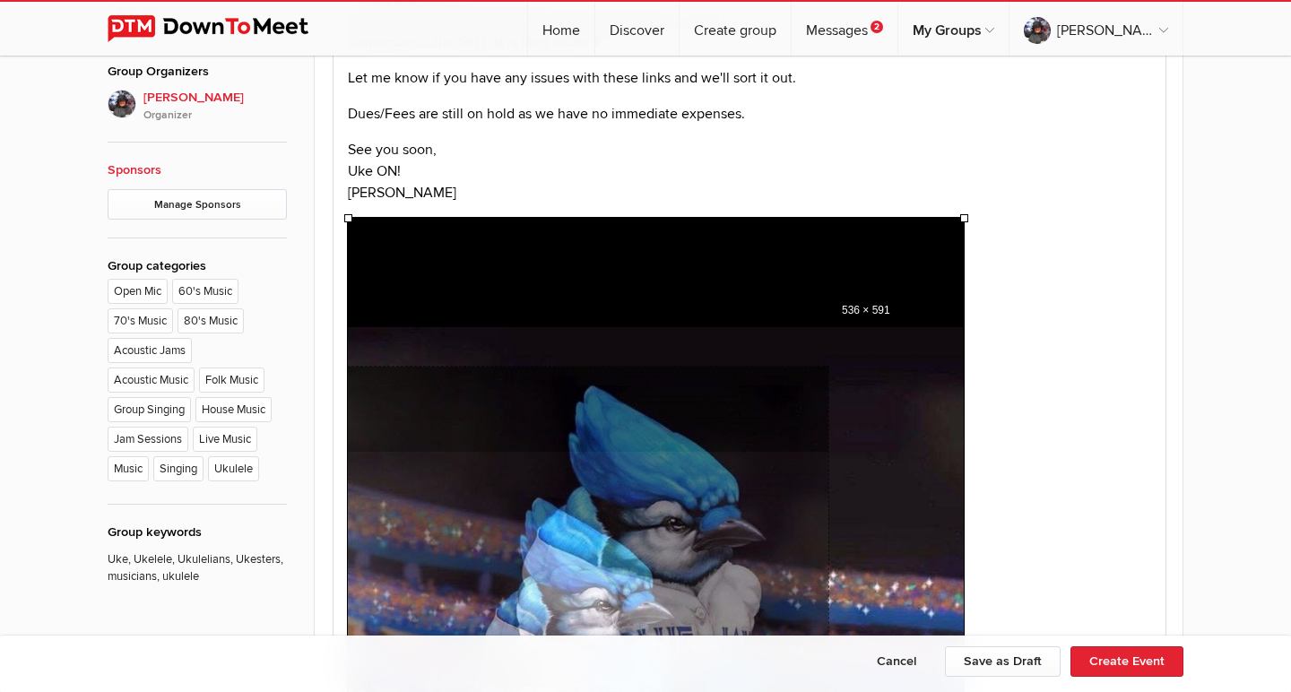
drag, startPoint x: 965, startPoint y: 215, endPoint x: 831, endPoint y: 291, distance: 153.8
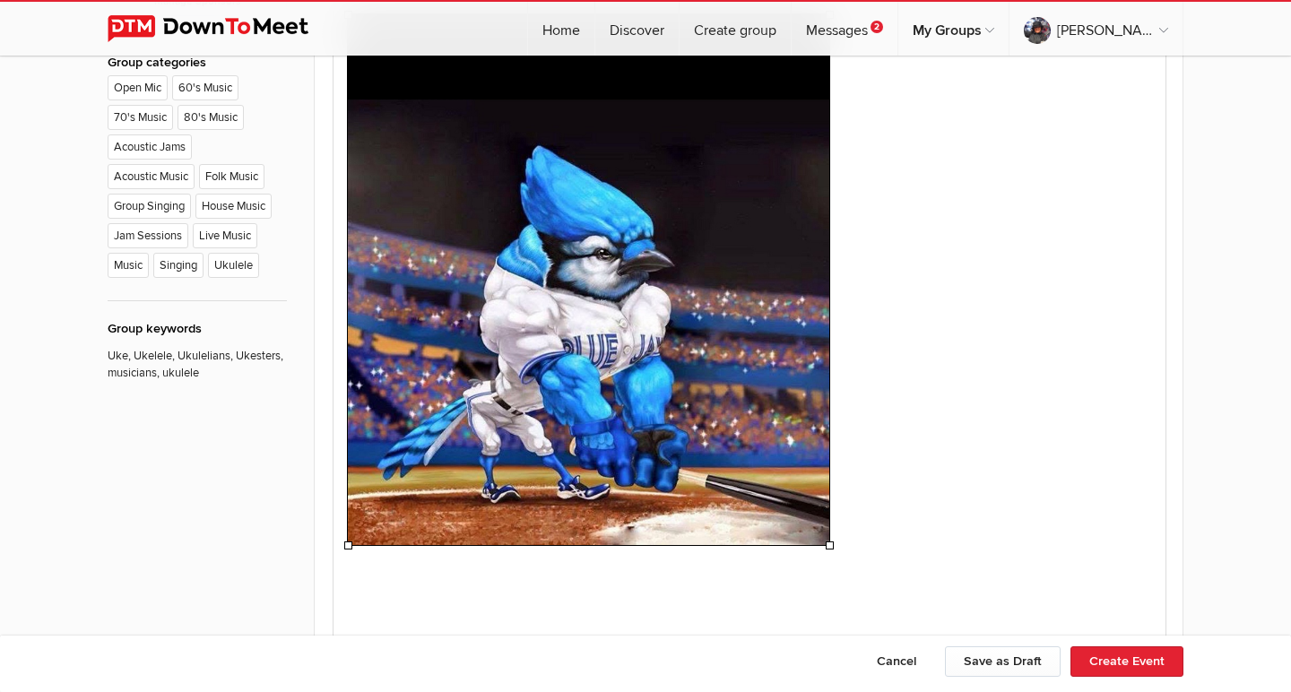
scroll to position [1147, 0]
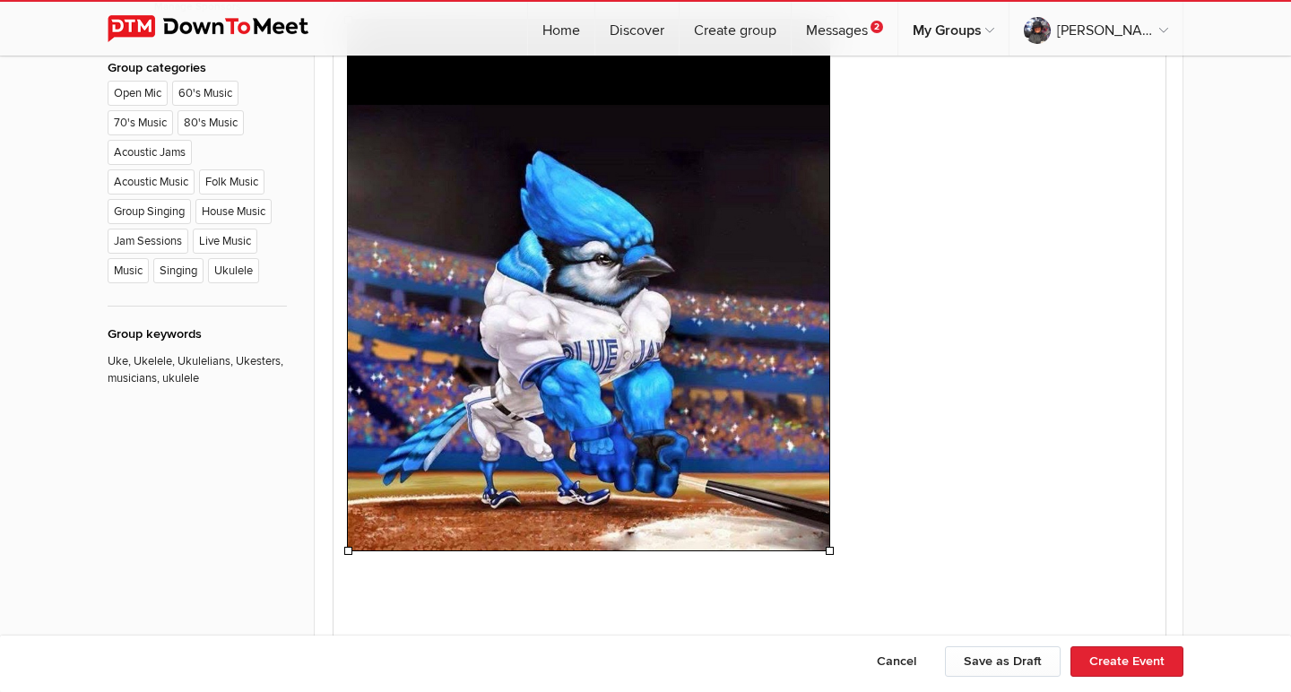
click at [927, 299] on p at bounding box center [749, 288] width 803 height 537
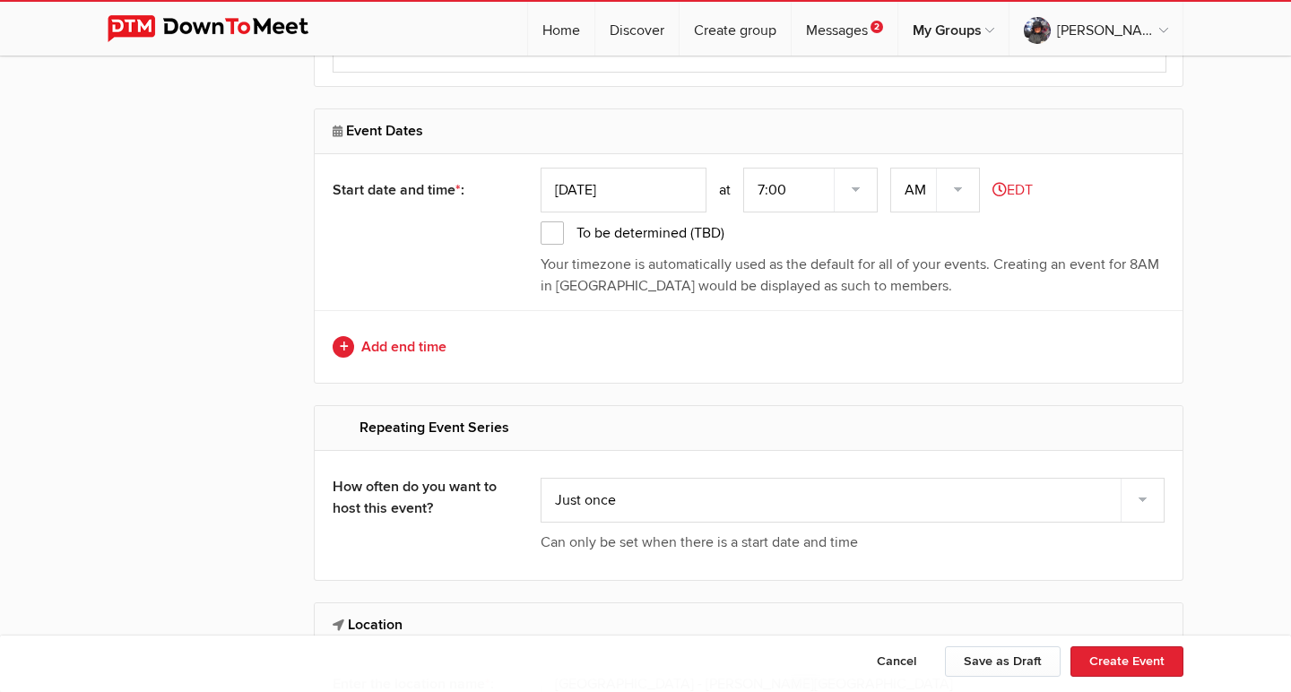
scroll to position [1737, 0]
click at [652, 191] on input "[DATE]" at bounding box center [624, 189] width 166 height 45
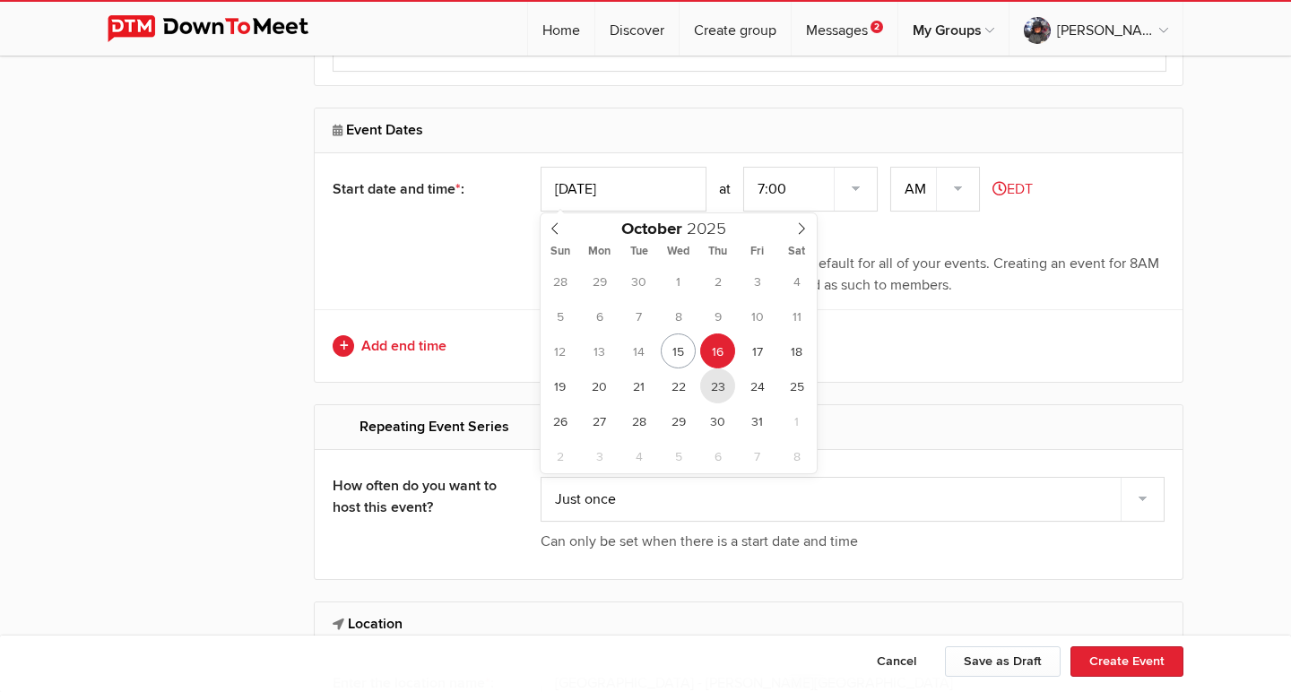
type input "Oct 23, 2025"
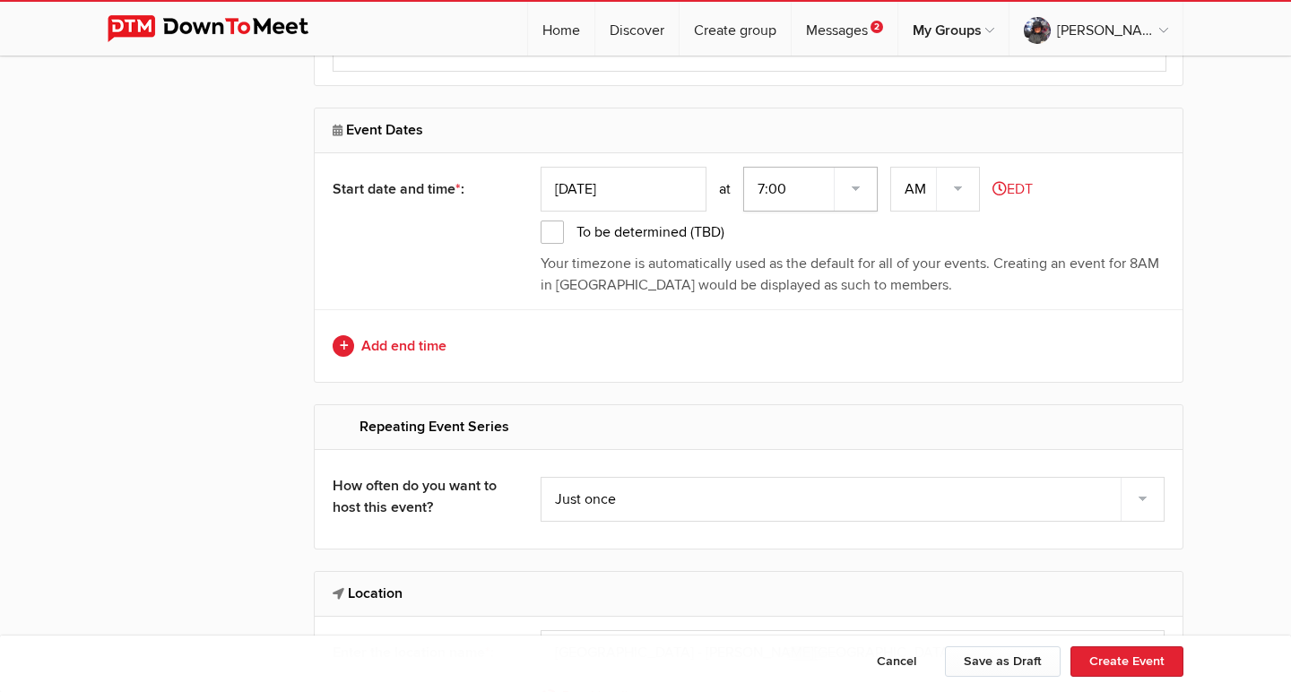
select select "5:00:00"
select select "PM"
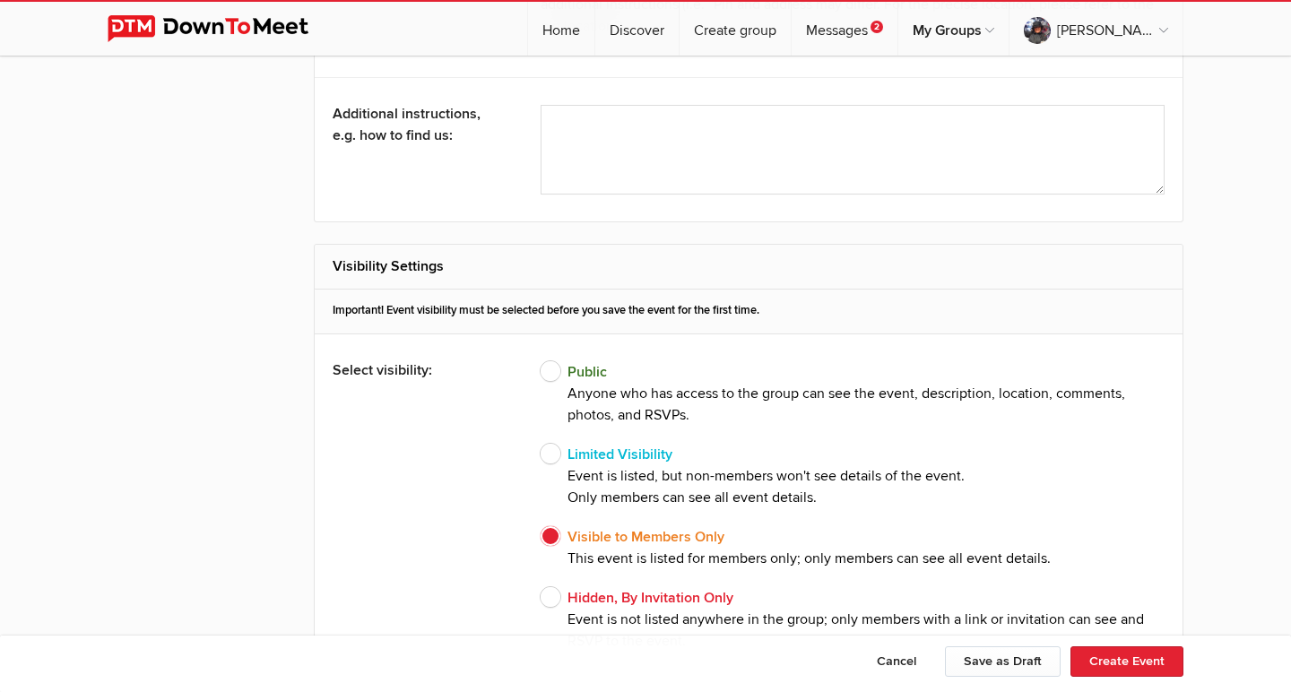
scroll to position [3289, 0]
click at [552, 369] on span "Public Anyone who has access to the group can see the event, description, locat…" at bounding box center [853, 394] width 624 height 65
click at [541, 362] on input "Public Anyone who has access to the group can see the event, description, locat…" at bounding box center [540, 361] width 1 height 1
radio input "true"
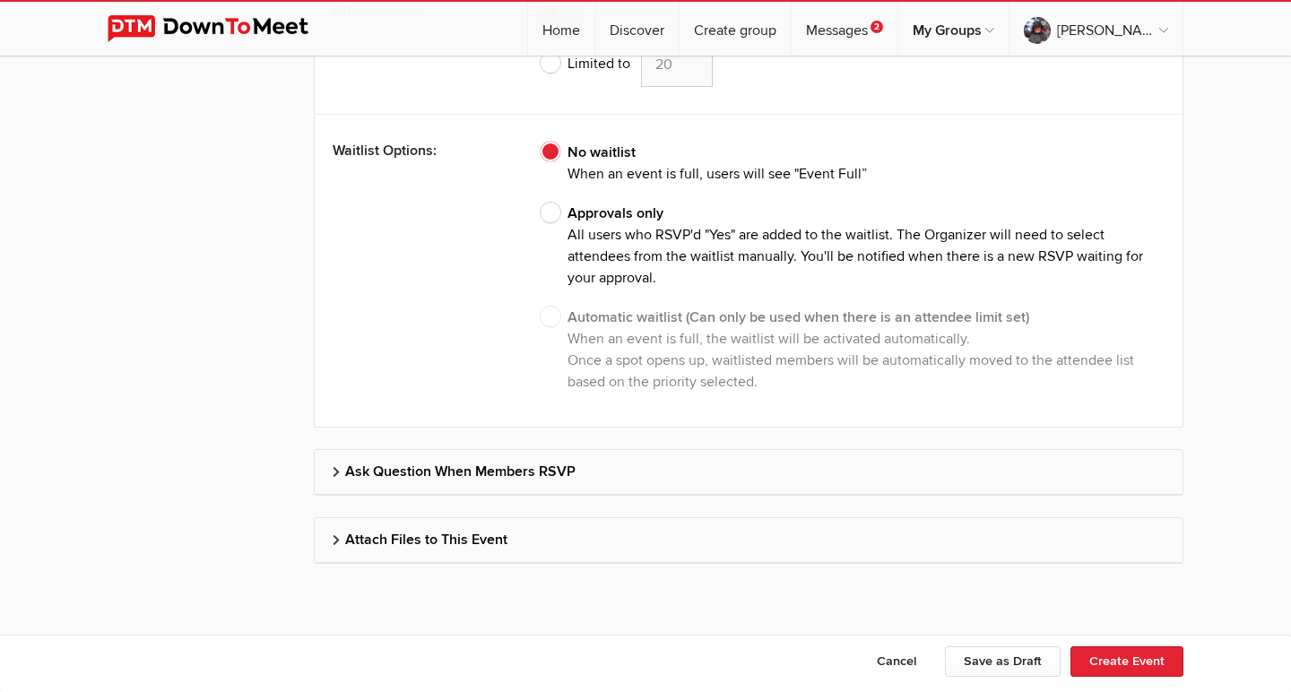
scroll to position [4958, 0]
click at [477, 541] on h2 "Attach Files to This Event" at bounding box center [749, 540] width 832 height 43
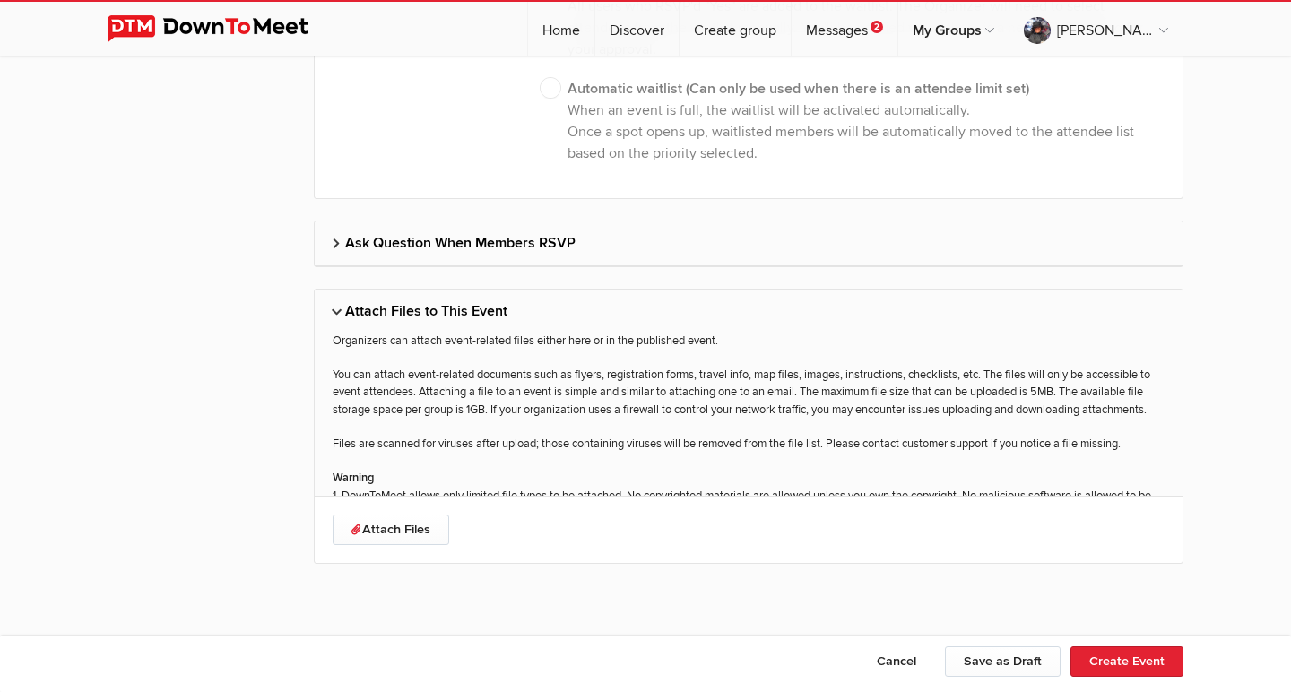
scroll to position [5187, 0]
click at [412, 524] on link "Attach Files" at bounding box center [391, 530] width 117 height 30
type input "C:\fakepath\I Think We're Alone Now.pdf"
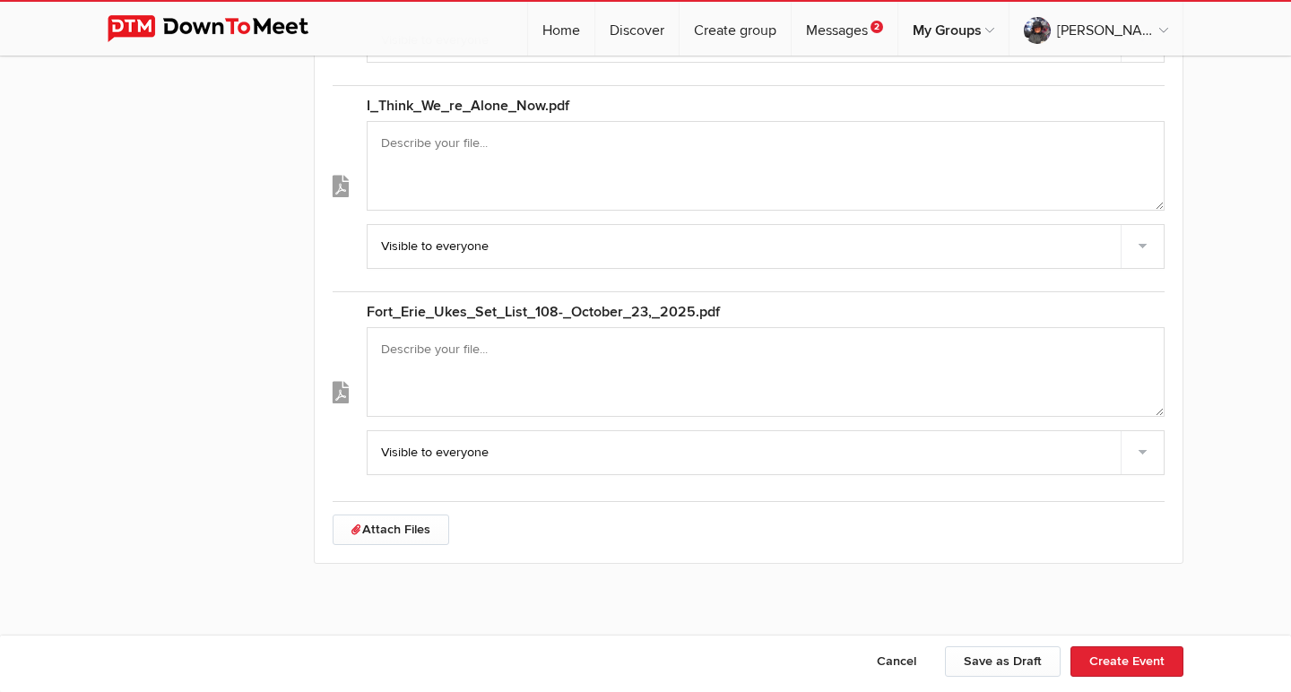
scroll to position [5812, 0]
click at [1147, 661] on button "Create Event" at bounding box center [1126, 661] width 113 height 30
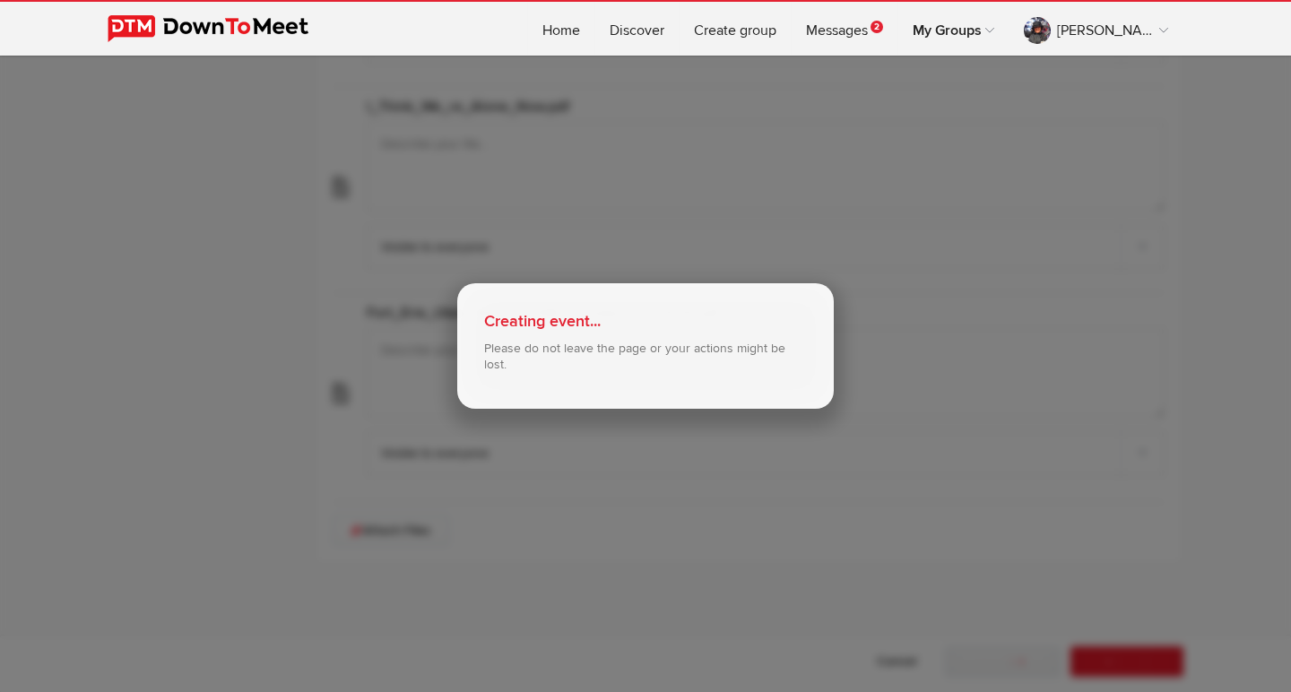
click at [1069, 251] on div "Creating event... Please do not leave the page or your actions might be lost." at bounding box center [645, 346] width 1291 height 692
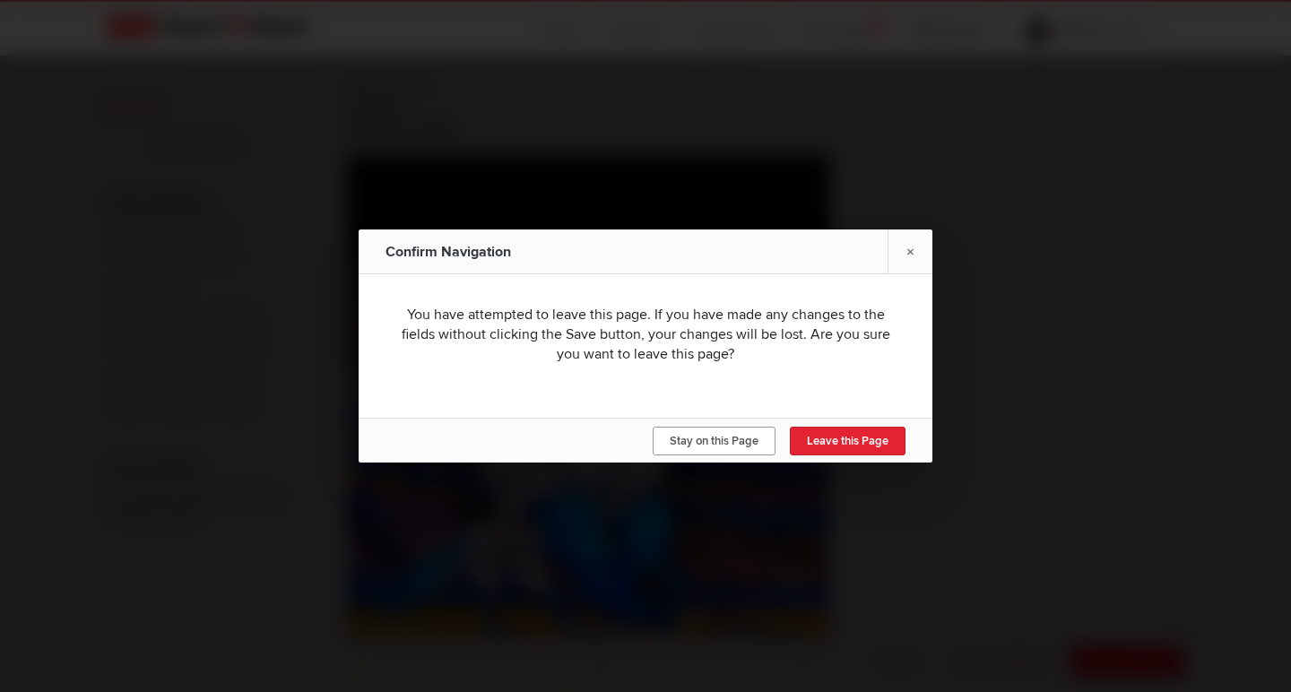
click at [751, 442] on span "Stay on this Page" at bounding box center [714, 441] width 89 height 14
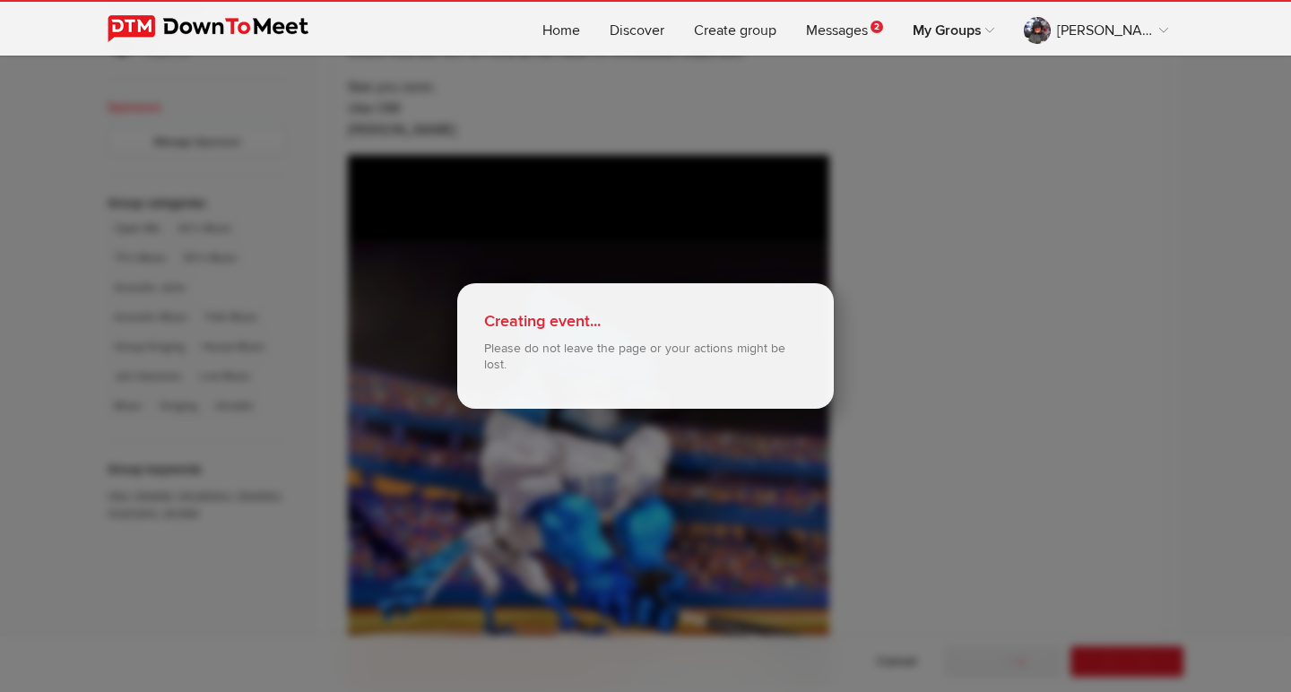
click at [993, 435] on div "Creating event... Please do not leave the page or your actions might be lost." at bounding box center [645, 346] width 1291 height 692
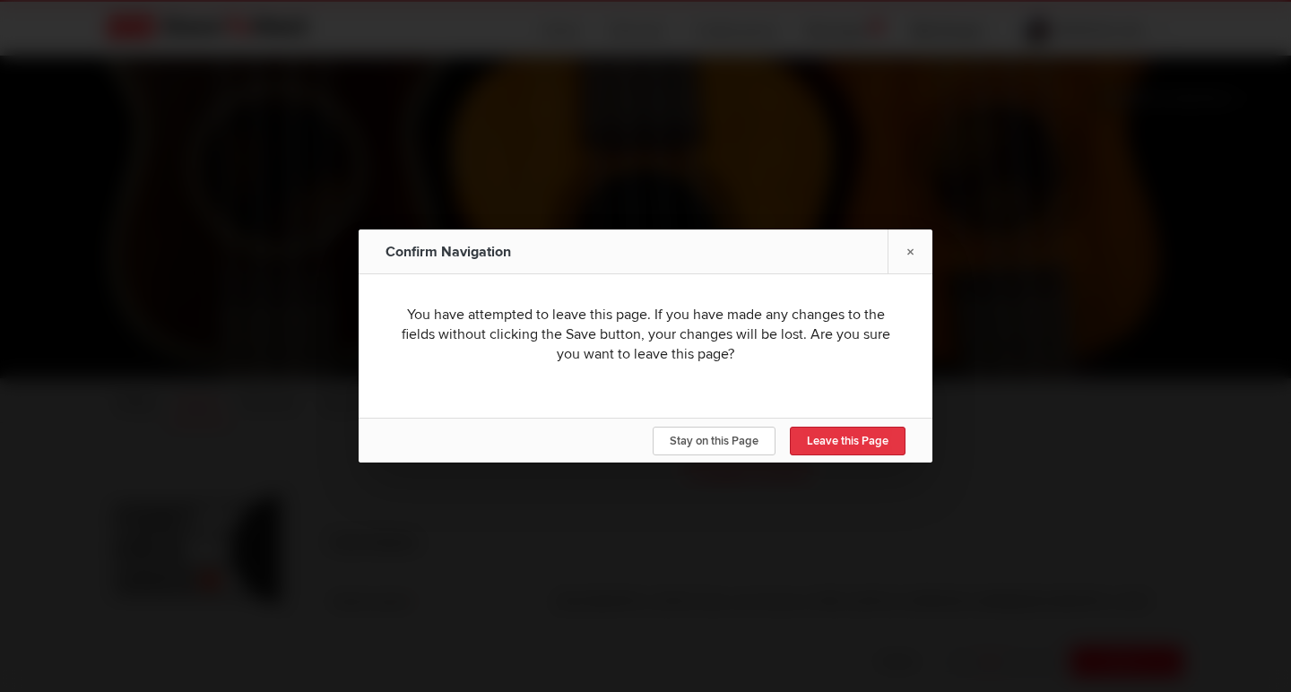
click at [857, 430] on link "Leave this Page" at bounding box center [848, 441] width 116 height 29
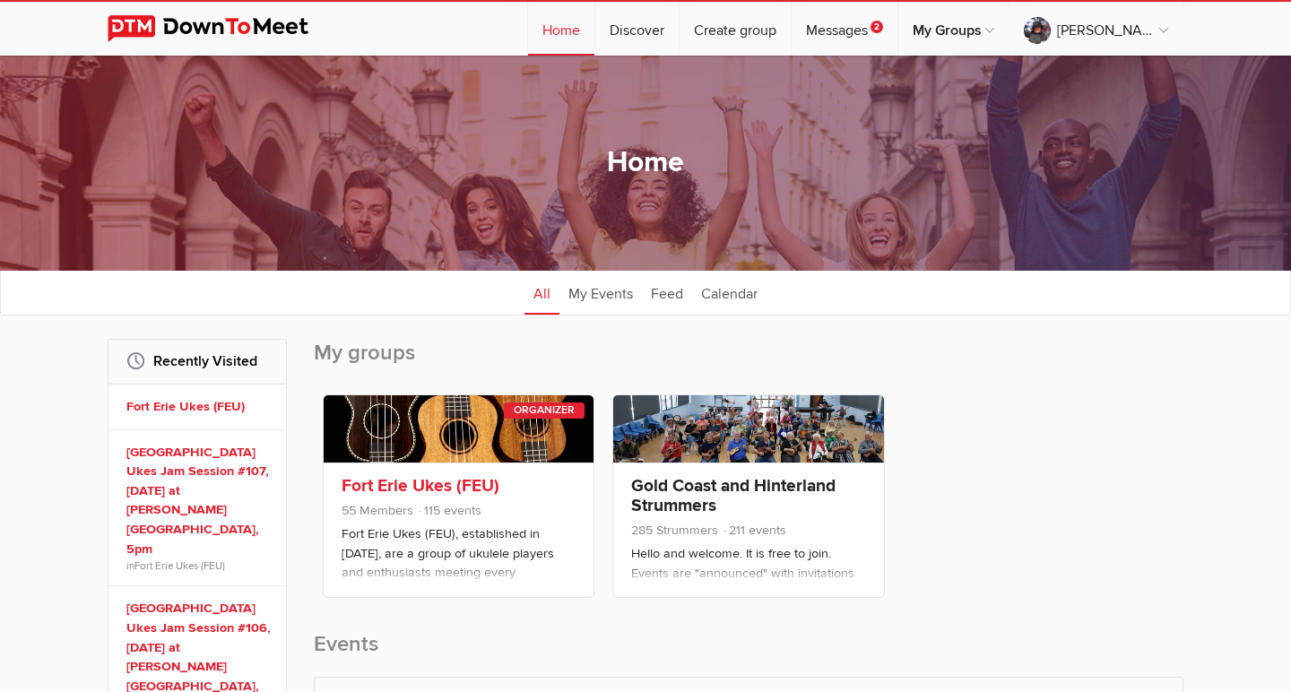
click at [495, 445] on link at bounding box center [459, 428] width 270 height 67
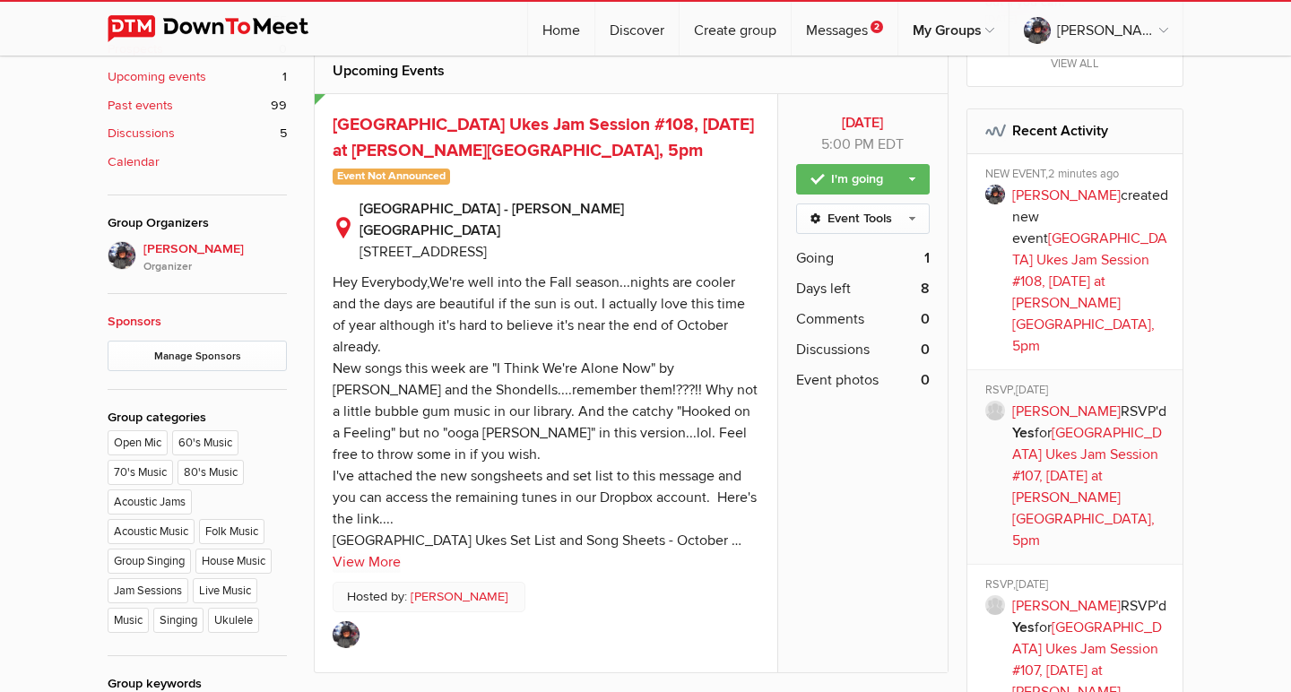
scroll to position [792, 0]
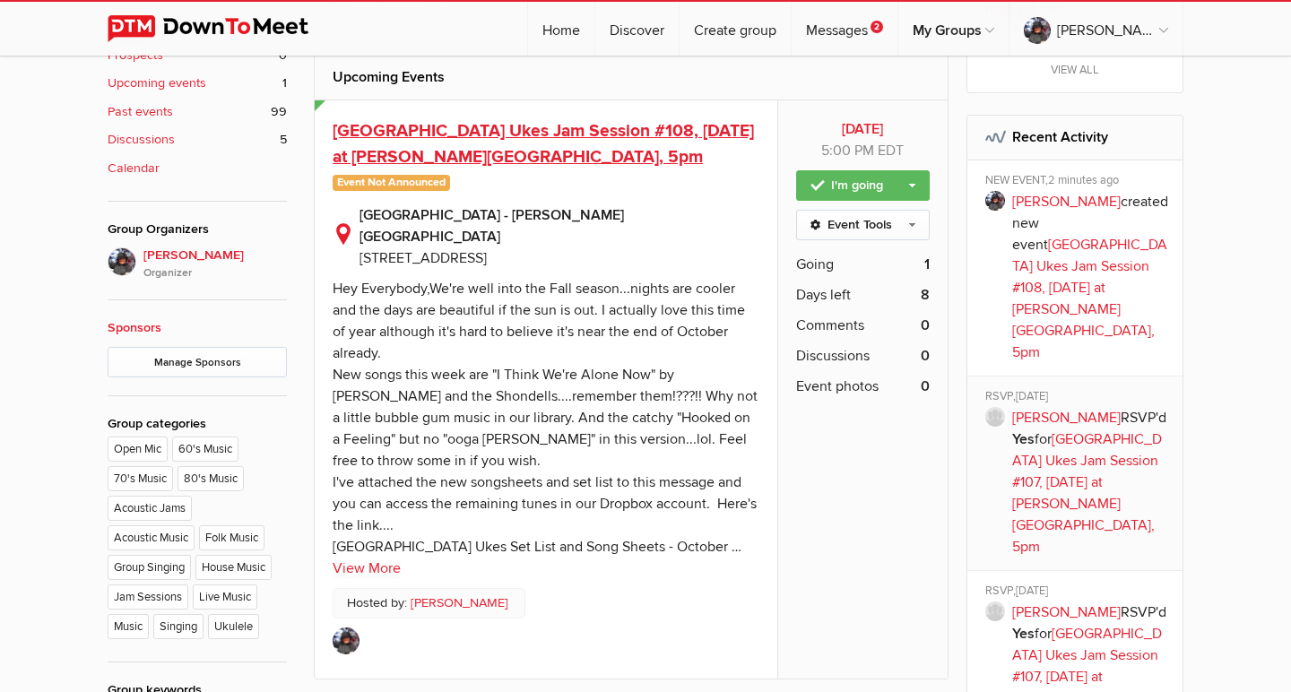
click at [451, 134] on span "Fort Erie Ukes Jam Session #108, October 23, 2025 at Crystal Ridge Library, 5pm" at bounding box center [543, 144] width 421 height 48
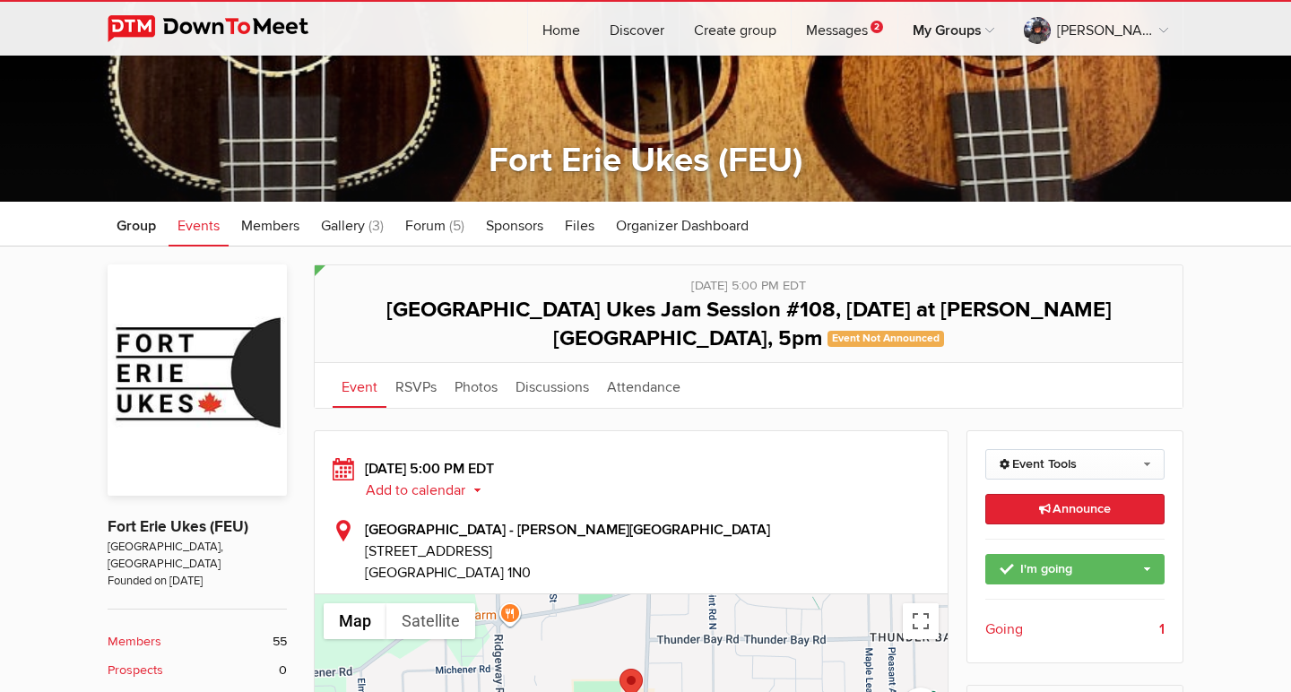
scroll to position [225, 0]
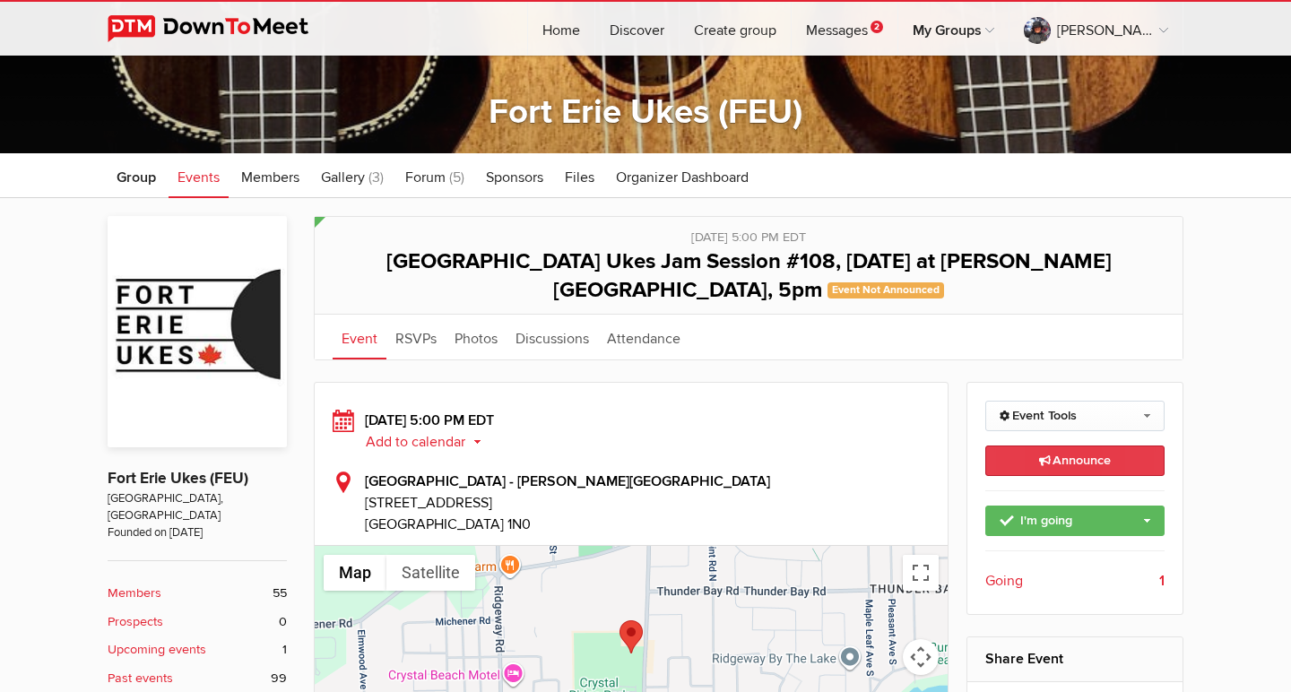
click at [1129, 455] on link "Announce This announcement goes out to all group members. Additionally, three e…" at bounding box center [1075, 461] width 180 height 30
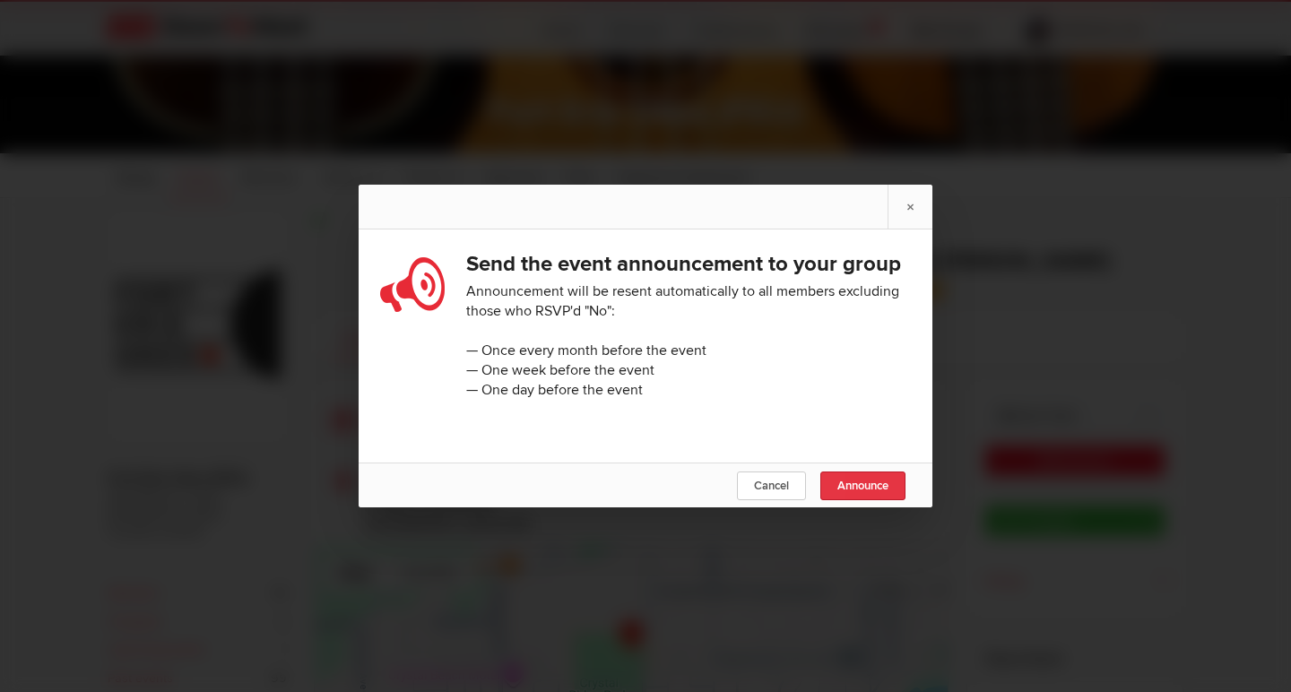
click at [848, 489] on span "Announce" at bounding box center [862, 486] width 51 height 14
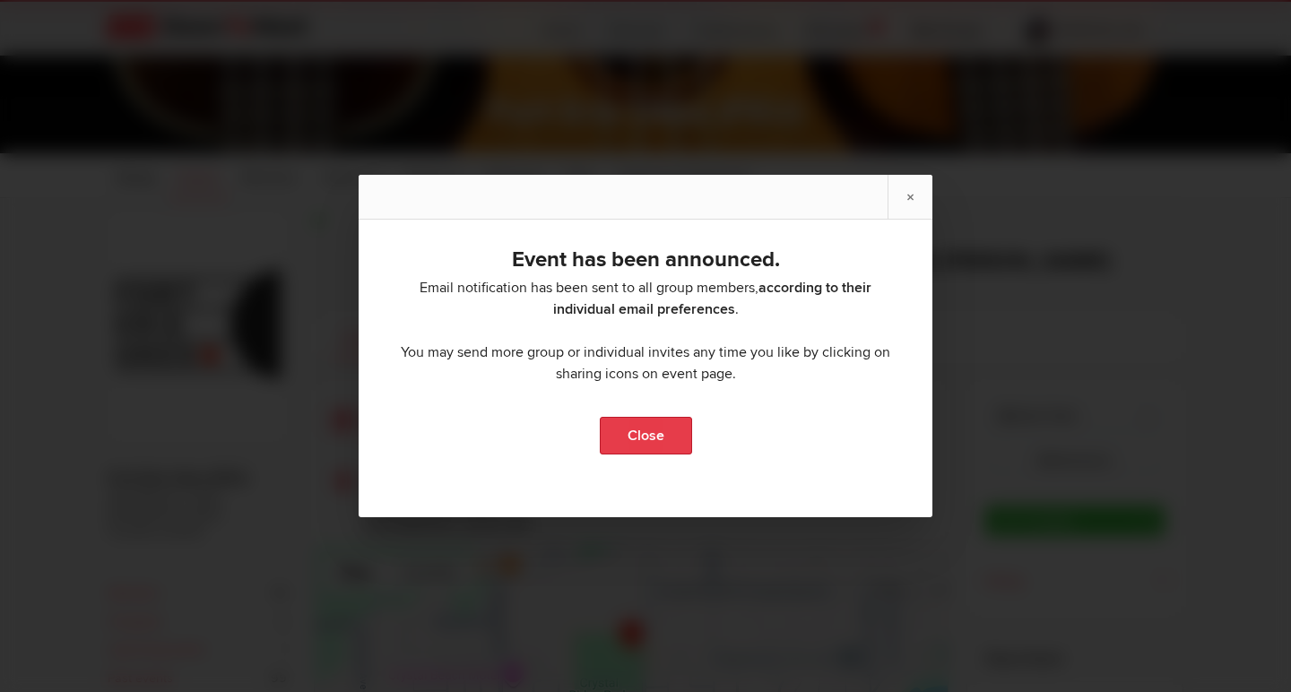
click at [627, 433] on link "Close" at bounding box center [646, 436] width 92 height 38
